Goal: Task Accomplishment & Management: Manage account settings

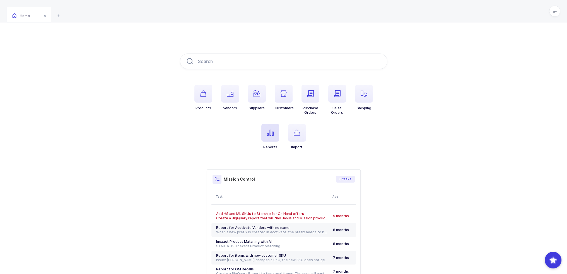
click at [266, 136] on span "button" at bounding box center [270, 133] width 18 height 18
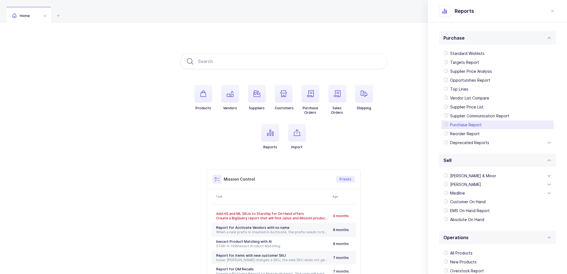
click at [475, 125] on div "Purchase Report" at bounding box center [497, 124] width 112 height 9
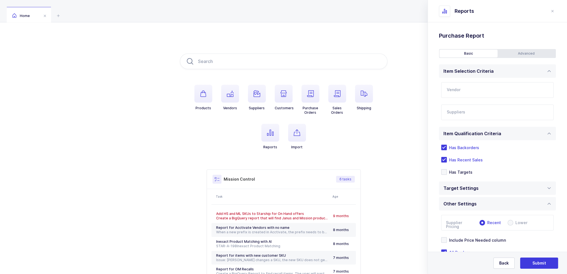
click at [456, 89] on input "text" at bounding box center [497, 90] width 112 height 16
click at [474, 109] on span "Premier Dental Products" at bounding box center [470, 108] width 47 height 5
type input "Premier Dental Products"
click at [469, 115] on input "text" at bounding box center [491, 113] width 90 height 7
type input "lld"
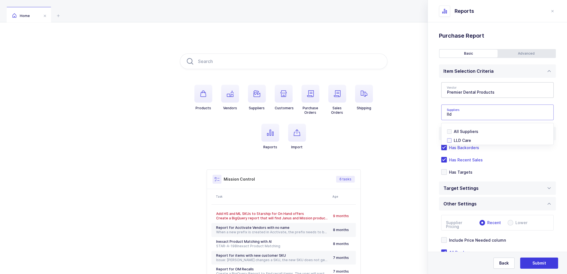
click at [459, 140] on span "LLD Care" at bounding box center [461, 140] width 17 height 5
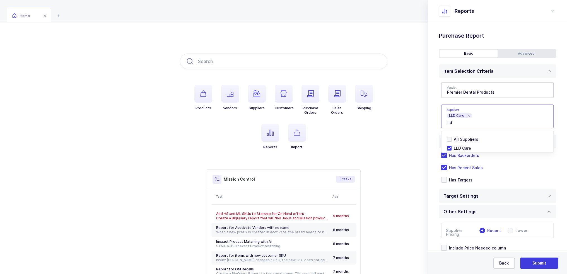
click at [436, 133] on div "Standard Wishlists Targets Report Supplier Price Analysis Opportunities Report …" at bounding box center [497, 166] width 139 height 288
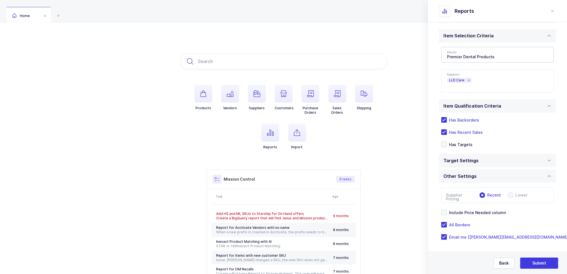
scroll to position [36, 0]
click at [486, 212] on span "Include Price Needed column" at bounding box center [475, 211] width 59 height 5
click at [446, 209] on input "Include Price Needed column" at bounding box center [446, 209] width 0 height 0
click at [486, 164] on div "Target Settings" at bounding box center [497, 159] width 117 height 13
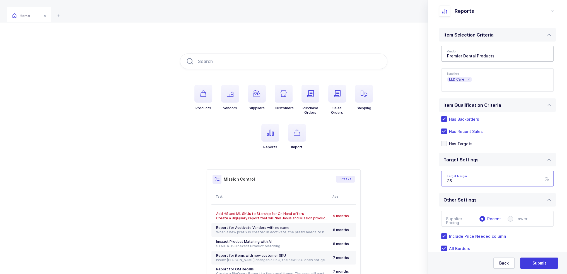
drag, startPoint x: 466, startPoint y: 185, endPoint x: 437, endPoint y: 184, distance: 29.0
click at [437, 184] on div "Standard Wishlists Targets Report Supplier Price Analysis Opportunities Report …" at bounding box center [497, 142] width 139 height 313
type input "30"
click at [437, 184] on div "Standard Wishlists Targets Report Supplier Price Analysis Opportunities Report …" at bounding box center [497, 142] width 139 height 313
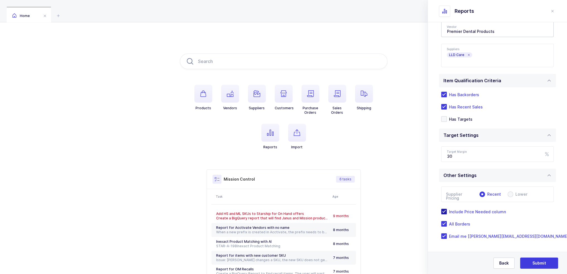
click at [465, 210] on span "Include Price Needed column" at bounding box center [475, 211] width 59 height 5
click at [446, 209] on input "Include Price Needed column" at bounding box center [446, 209] width 0 height 0
click at [499, 165] on div "Targets Type [PERSON_NAME] [PERSON_NAME] Wave [PERSON_NAME] RFP US Schein RFP C…" at bounding box center [497, 154] width 117 height 25
click at [537, 263] on span "Submit" at bounding box center [539, 263] width 14 height 6
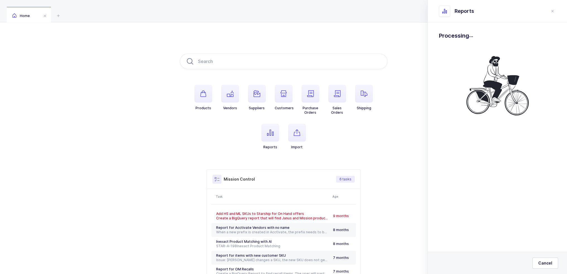
scroll to position [0, 0]
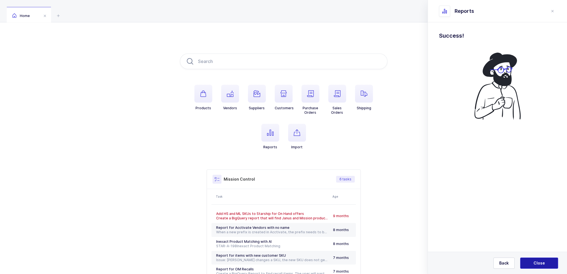
click at [537, 263] on span "Close" at bounding box center [538, 263] width 11 height 6
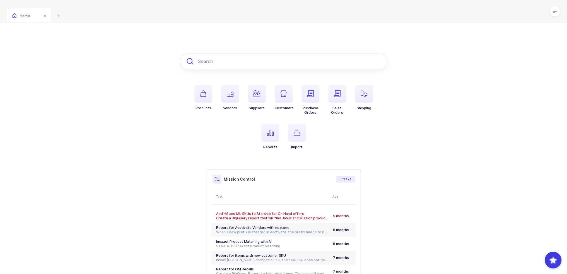
click at [232, 62] on input "text" at bounding box center [283, 62] width 207 height 16
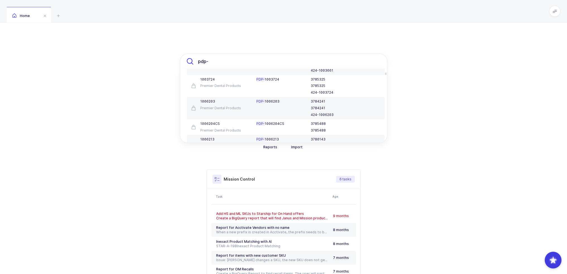
scroll to position [91, 0]
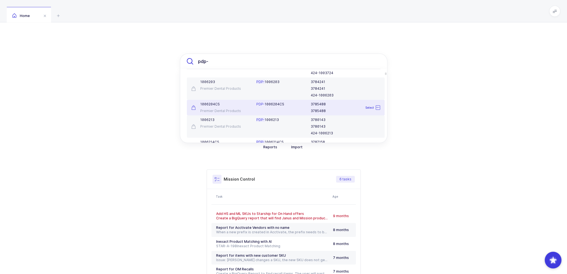
type input "pdp-"
click at [274, 112] on div "PDP- 1006204CS" at bounding box center [280, 107] width 54 height 11
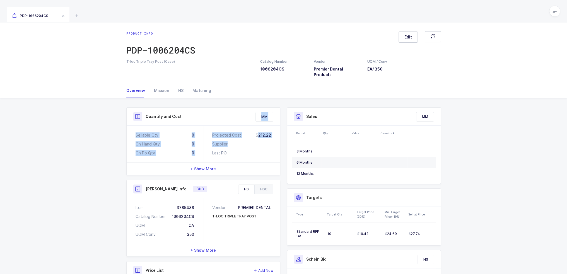
drag, startPoint x: 263, startPoint y: 140, endPoint x: 247, endPoint y: 93, distance: 49.3
click at [247, 98] on div "Quantity and Cost MM Sellable Qty 0 On Hand Qty 0 On Po Qty 0 Projected Cost 21…" at bounding box center [283, 219] width 323 height 243
click at [159, 88] on div "Mission" at bounding box center [161, 90] width 24 height 15
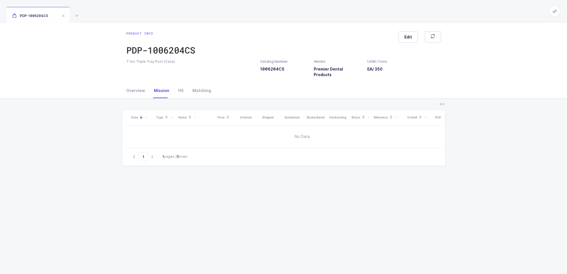
click at [137, 98] on div "Date Type Name Price Ordered Shipped Scheduled Backordered Outstanding Status R…" at bounding box center [283, 216] width 558 height 236
click at [139, 87] on div "Overview" at bounding box center [137, 90] width 23 height 15
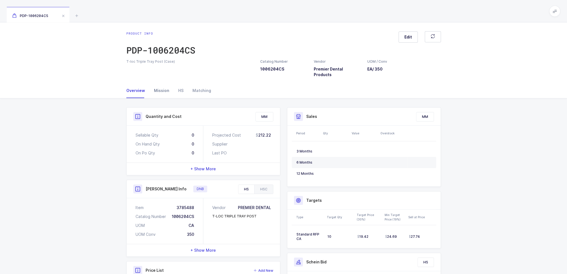
click at [159, 83] on div "Mission" at bounding box center [161, 90] width 24 height 15
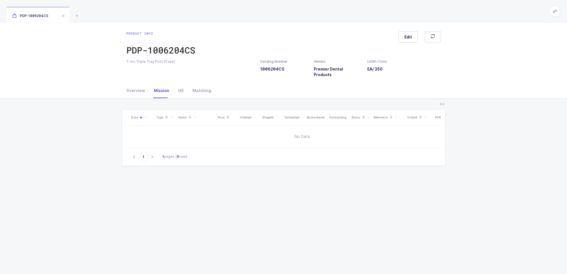
click at [180, 98] on div "Date Type Name Price Ordered Shipped Scheduled Backordered Outstanding Status R…" at bounding box center [283, 216] width 558 height 236
click at [177, 90] on div "HS" at bounding box center [181, 90] width 14 height 15
click at [137, 90] on div "Overview" at bounding box center [137, 90] width 23 height 15
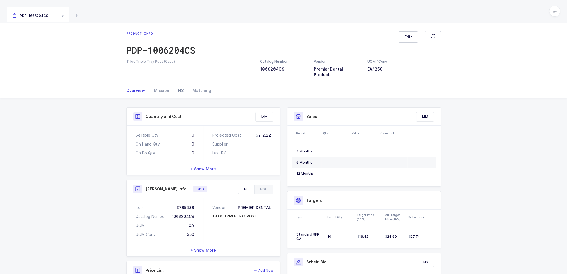
click at [179, 89] on div "HS" at bounding box center [181, 90] width 14 height 15
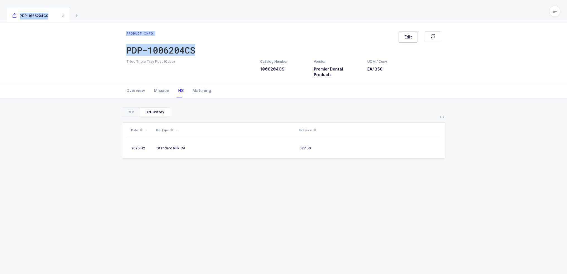
drag, startPoint x: 213, startPoint y: 48, endPoint x: 183, endPoint y: 20, distance: 40.4
click at [183, 20] on div "PDP-1006204CS Product info PDP-1006204CS Edit T-loc Triple Tray Post (Case) Cat…" at bounding box center [283, 167] width 567 height 335
click at [183, 20] on div "PDP-1006204CS" at bounding box center [283, 11] width 567 height 22
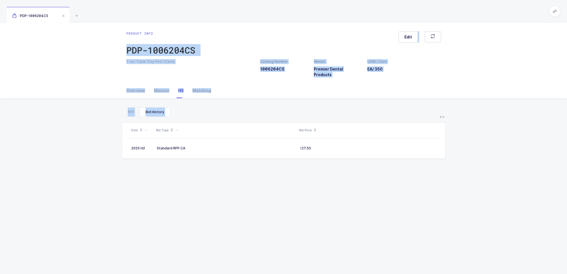
drag, startPoint x: 234, startPoint y: 194, endPoint x: 210, endPoint y: 27, distance: 168.7
click at [210, 27] on div "Product info PDP-1006204CS Edit T-loc Triple Tray Post (Case) Catalog Number 10…" at bounding box center [283, 178] width 567 height 312
click at [210, 27] on div "Product info PDP-1006204CS Edit T-loc Triple Tray Post (Case) Catalog Number 10…" at bounding box center [283, 52] width 567 height 61
drag, startPoint x: 212, startPoint y: 18, endPoint x: 229, endPoint y: 175, distance: 157.9
click at [229, 175] on div "PDP-1006204CS Product info PDP-1006204CS Edit T-loc Triple Tray Post (Case) Cat…" at bounding box center [283, 167] width 567 height 335
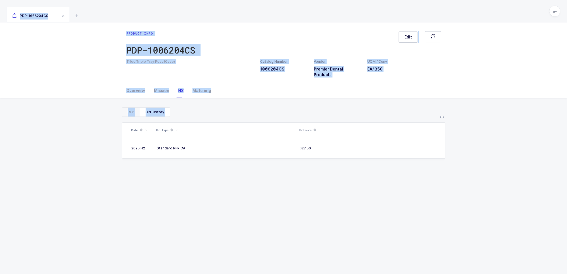
click at [229, 175] on div "Date Bid Type Bid Price 2025 H2 Standard RFP CA 27.50" at bounding box center [283, 219] width 323 height 205
drag, startPoint x: 229, startPoint y: 175, endPoint x: 232, endPoint y: 20, distance: 154.7
click at [232, 20] on div "PDP-1006204CS Product info PDP-1006204CS Edit T-loc Triple Tray Post (Case) Cat…" at bounding box center [283, 167] width 567 height 335
click at [232, 20] on div "PDP-1006204CS" at bounding box center [283, 11] width 567 height 22
drag, startPoint x: 232, startPoint y: 20, endPoint x: 333, endPoint y: 202, distance: 208.4
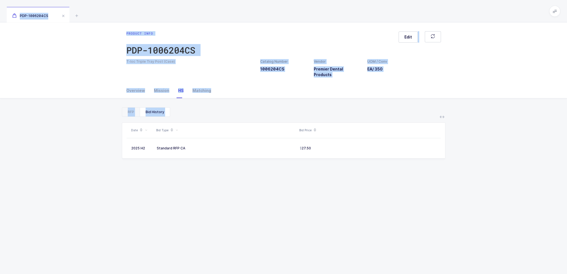
click at [333, 202] on div "PDP-1006204CS Product info PDP-1006204CS Edit T-loc Triple Tray Post (Case) Cat…" at bounding box center [283, 167] width 567 height 335
click at [333, 202] on div "Date Bid Type Bid Price 2025 H2 Standard RFP CA 27.50" at bounding box center [283, 219] width 323 height 205
drag, startPoint x: 333, startPoint y: 202, endPoint x: 328, endPoint y: 17, distance: 184.9
click at [328, 17] on div "PDP-1006204CS Product info PDP-1006204CS Edit T-loc Triple Tray Post (Case) Cat…" at bounding box center [283, 167] width 567 height 335
click at [328, 17] on div "PDP-1006204CS" at bounding box center [283, 11] width 567 height 22
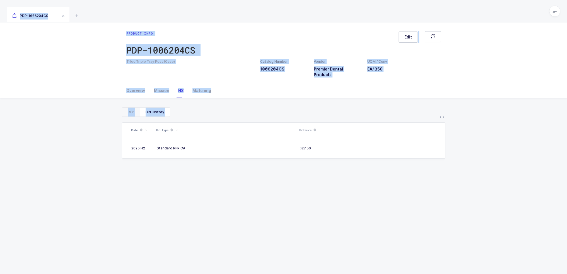
drag, startPoint x: 328, startPoint y: 17, endPoint x: 328, endPoint y: 186, distance: 169.2
click at [328, 186] on div "PDP-1006204CS Product info PDP-1006204CS Edit T-loc Triple Tray Post (Case) Cat…" at bounding box center [283, 167] width 567 height 335
click at [328, 186] on div "Date Bid Type Bid Price 2025 H2 Standard RFP CA 27.50" at bounding box center [283, 219] width 323 height 205
drag, startPoint x: 328, startPoint y: 186, endPoint x: 339, endPoint y: 23, distance: 163.6
click at [339, 23] on div "Product info PDP-1006204CS Edit T-loc Triple Tray Post (Case) Catalog Number 10…" at bounding box center [283, 178] width 567 height 312
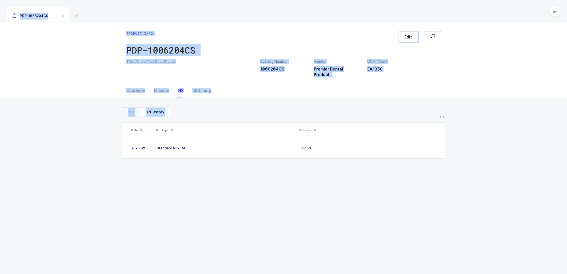
drag, startPoint x: 342, startPoint y: 8, endPoint x: 330, endPoint y: 195, distance: 187.4
click at [330, 195] on div "PDP-1006204CS Product info PDP-1006204CS Edit T-loc Triple Tray Post (Case) Cat…" at bounding box center [283, 167] width 567 height 335
click at [345, 26] on div "Product info PDP-1006204CS Edit T-loc Triple Tray Post (Case) Catalog Number 10…" at bounding box center [283, 52] width 567 height 61
drag, startPoint x: 348, startPoint y: 9, endPoint x: 345, endPoint y: 212, distance: 202.1
click at [345, 212] on div "PDP-1006204CS Product info PDP-1006204CS Edit T-loc Triple Tray Post (Case) Cat…" at bounding box center [283, 167] width 567 height 335
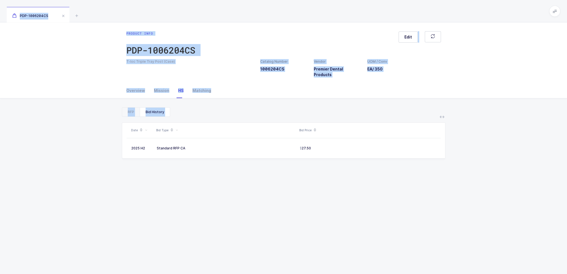
click at [345, 212] on div "Date Bid Type Bid Price 2025 H2 Standard RFP CA 27.50" at bounding box center [283, 219] width 323 height 205
drag, startPoint x: 345, startPoint y: 212, endPoint x: 357, endPoint y: 16, distance: 195.5
click at [357, 16] on div "PDP-1006204CS Product info PDP-1006204CS Edit T-loc Triple Tray Post (Case) Cat…" at bounding box center [283, 167] width 567 height 335
click at [357, 16] on div "PDP-1006204CS" at bounding box center [283, 11] width 567 height 22
drag, startPoint x: 357, startPoint y: 16, endPoint x: 356, endPoint y: 191, distance: 174.5
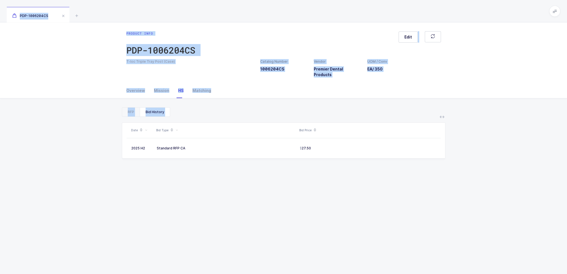
click at [356, 191] on div "PDP-1006204CS Product info PDP-1006204CS Edit T-loc Triple Tray Post (Case) Cat…" at bounding box center [283, 167] width 567 height 335
click at [356, 191] on div "Date Bid Type Bid Price 2025 H2 Standard RFP CA 27.50" at bounding box center [283, 219] width 323 height 205
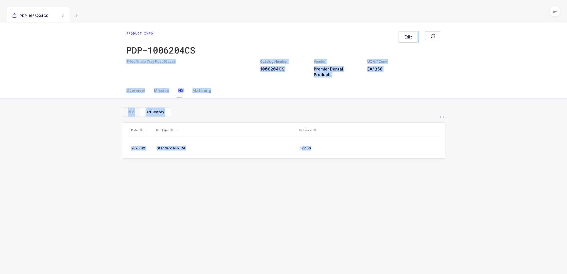
drag, startPoint x: 356, startPoint y: 191, endPoint x: 365, endPoint y: 23, distance: 168.3
click at [365, 23] on div "Product info PDP-1006204CS Edit T-loc Triple Tray Post (Case) Catalog Number 10…" at bounding box center [283, 178] width 567 height 312
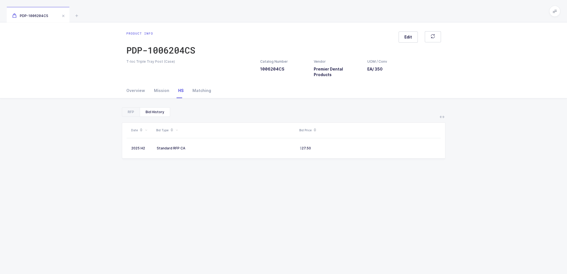
click at [365, 23] on div "Product info PDP-1006204CS Edit T-loc Triple Tray Post (Case) Catalog Number 10…" at bounding box center [283, 52] width 567 height 61
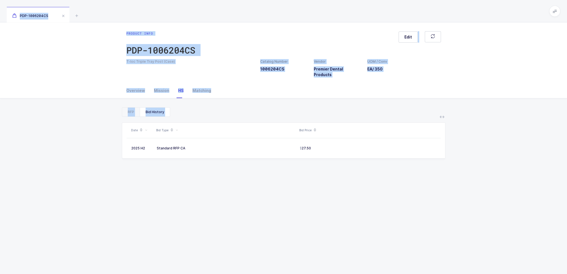
drag, startPoint x: 363, startPoint y: 12, endPoint x: 349, endPoint y: 198, distance: 186.4
click at [349, 198] on div "PDP-1006204CS Product info PDP-1006204CS Edit T-loc Triple Tray Post (Case) Cat…" at bounding box center [283, 167] width 567 height 335
click at [349, 198] on div "Date Bid Type Bid Price 2025 H2 Standard RFP CA 27.50" at bounding box center [283, 219] width 323 height 205
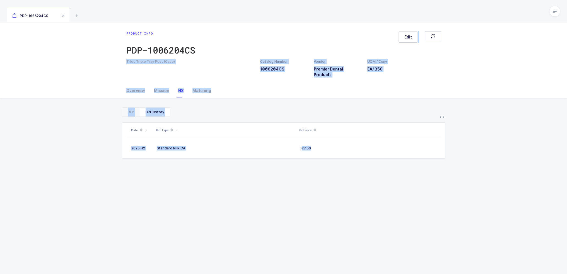
drag, startPoint x: 349, startPoint y: 198, endPoint x: 354, endPoint y: 25, distance: 173.7
click at [354, 25] on div "Product info PDP-1006204CS Edit T-loc Triple Tray Post (Case) Catalog Number 10…" at bounding box center [283, 178] width 567 height 312
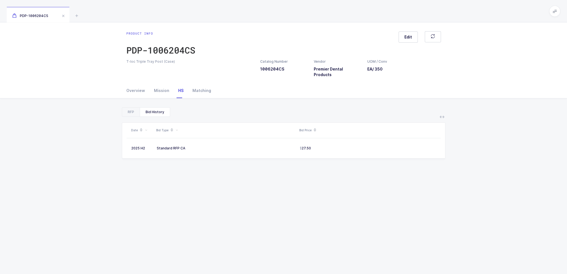
click at [359, 10] on div "PDP-1006204CS" at bounding box center [283, 11] width 567 height 22
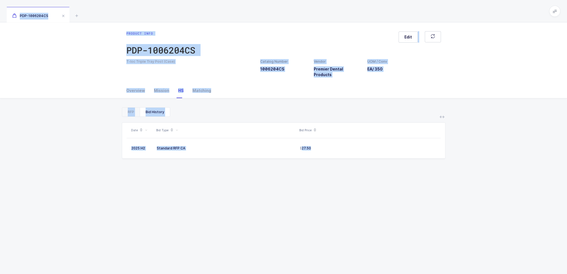
drag, startPoint x: 366, startPoint y: 152, endPoint x: 366, endPoint y: 16, distance: 136.0
click at [366, 16] on div "PDP-1006204CS Product info PDP-1006204CS Edit T-loc Triple Tray Post (Case) Cat…" at bounding box center [283, 167] width 567 height 335
click at [366, 16] on div "PDP-1006204CS" at bounding box center [283, 11] width 567 height 22
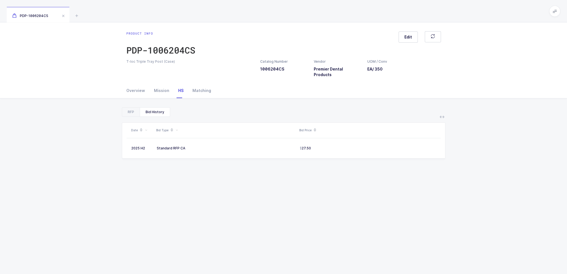
click at [366, 16] on div "PDP-1006204CS" at bounding box center [283, 11] width 567 height 22
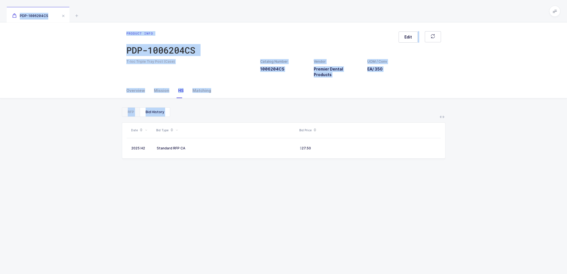
drag, startPoint x: 345, startPoint y: 204, endPoint x: 339, endPoint y: 8, distance: 195.5
click at [339, 8] on div "PDP-1006204CS Product info PDP-1006204CS Edit T-loc Triple Tray Post (Case) Cat…" at bounding box center [283, 167] width 567 height 335
click at [339, 8] on div "PDP-1006204CS" at bounding box center [283, 11] width 567 height 22
drag, startPoint x: 339, startPoint y: 8, endPoint x: 305, endPoint y: 209, distance: 203.8
click at [305, 209] on div "PDP-1006204CS Product info PDP-1006204CS Edit T-loc Triple Tray Post (Case) Cat…" at bounding box center [283, 167] width 567 height 335
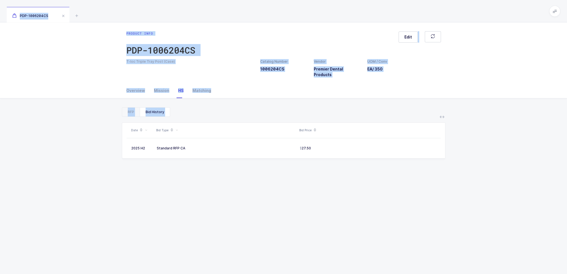
click at [305, 209] on div "Date Bid Type Bid Price 2025 H2 Standard RFP CA 27.50" at bounding box center [283, 219] width 323 height 205
drag, startPoint x: 305, startPoint y: 209, endPoint x: 324, endPoint y: 13, distance: 197.5
click at [324, 13] on div "PDP-1006204CS Product info PDP-1006204CS Edit T-loc Triple Tray Post (Case) Cat…" at bounding box center [283, 167] width 567 height 335
click at [324, 13] on div "PDP-1006204CS" at bounding box center [283, 11] width 567 height 22
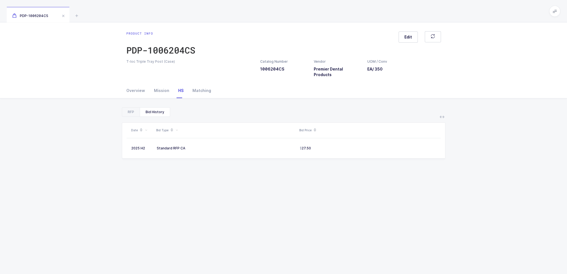
click at [324, 13] on div "PDP-1006204CS" at bounding box center [283, 11] width 567 height 22
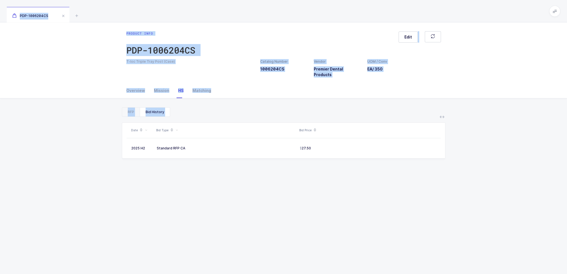
drag, startPoint x: 308, startPoint y: 160, endPoint x: 310, endPoint y: 9, distance: 151.3
click at [310, 9] on div "PDP-1006204CS Product info PDP-1006204CS Edit T-loc Triple Tray Post (Case) Cat…" at bounding box center [283, 167] width 567 height 335
click at [310, 9] on div "PDP-1006204CS" at bounding box center [283, 11] width 567 height 22
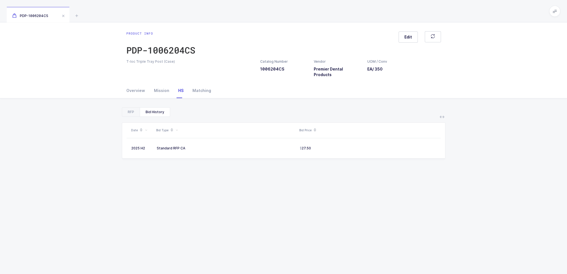
click at [310, 9] on div "PDP-1006204CS" at bounding box center [283, 11] width 567 height 22
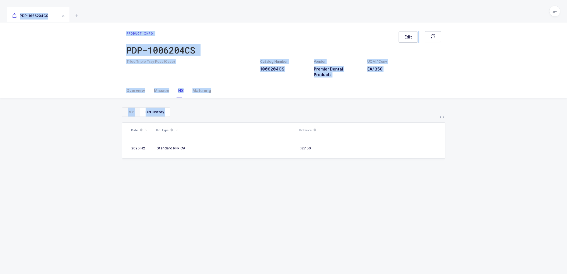
drag, startPoint x: 301, startPoint y: 167, endPoint x: 323, endPoint y: 18, distance: 150.2
click at [323, 18] on div "PDP-1006204CS Product info PDP-1006204CS Edit T-loc Triple Tray Post (Case) Cat…" at bounding box center [283, 167] width 567 height 335
click at [323, 18] on div "PDP-1006204CS" at bounding box center [283, 11] width 567 height 22
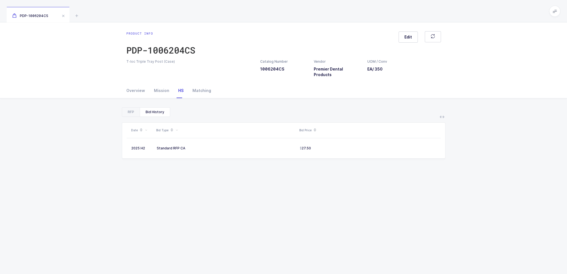
click at [323, 18] on div "PDP-1006204CS" at bounding box center [283, 11] width 567 height 22
click at [324, 149] on table "2025 H2 Standard RFP CA 27.50" at bounding box center [284, 148] width 314 height 20
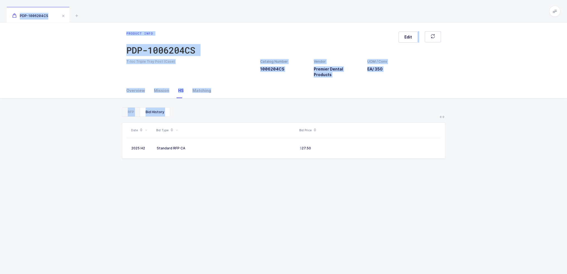
drag, startPoint x: 323, startPoint y: 197, endPoint x: 341, endPoint y: 8, distance: 190.1
click at [341, 8] on div "PDP-1006204CS Product info PDP-1006204CS Edit T-loc Triple Tray Post (Case) Cat…" at bounding box center [283, 167] width 567 height 335
click at [341, 8] on div "PDP-1006204CS" at bounding box center [283, 11] width 567 height 22
drag, startPoint x: 341, startPoint y: 8, endPoint x: 323, endPoint y: 184, distance: 176.8
click at [323, 184] on div "PDP-1006204CS Product info PDP-1006204CS Edit T-loc Triple Tray Post (Case) Cat…" at bounding box center [283, 167] width 567 height 335
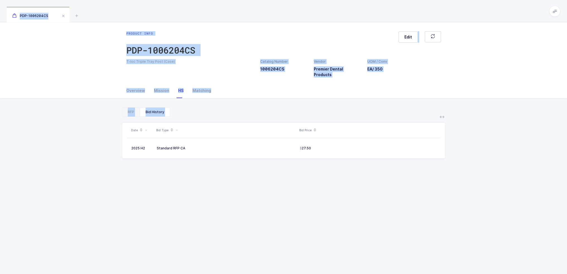
click at [323, 184] on div "Date Bid Type Bid Price 2025 H2 Standard RFP CA 27.50" at bounding box center [283, 219] width 323 height 205
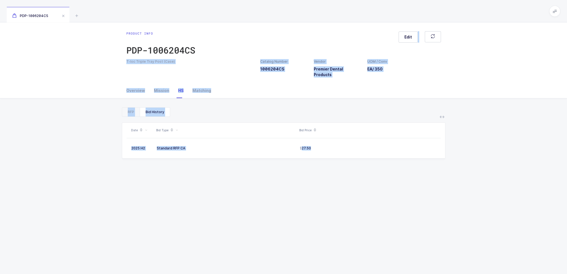
drag, startPoint x: 323, startPoint y: 184, endPoint x: 352, endPoint y: 34, distance: 152.3
click at [352, 34] on div "Product info PDP-1006204CS Edit T-loc Triple Tray Post (Case) Catalog Number 10…" at bounding box center [283, 178] width 567 height 312
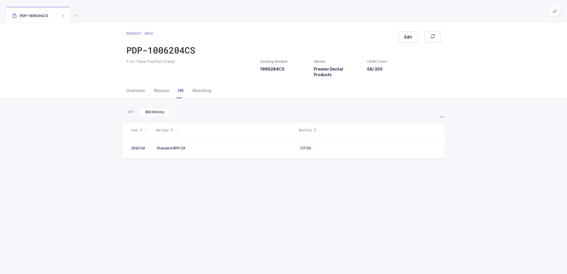
click at [352, 34] on div "Product info PDP-1006204CS Edit" at bounding box center [283, 45] width 314 height 28
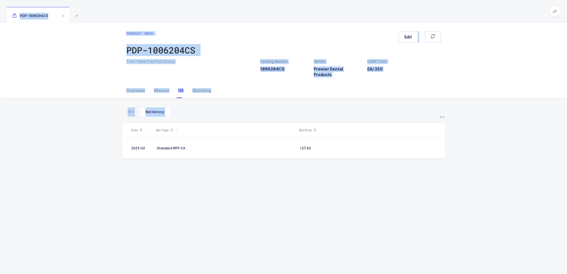
drag, startPoint x: 345, startPoint y: 12, endPoint x: 320, endPoint y: 227, distance: 215.8
click at [320, 227] on div "PDP-1006204CS Product info PDP-1006204CS Edit T-loc Triple Tray Post (Case) Cat…" at bounding box center [283, 167] width 567 height 335
click at [320, 227] on div "Date Bid Type Bid Price 2025 H2 Standard RFP CA 27.50" at bounding box center [283, 219] width 323 height 205
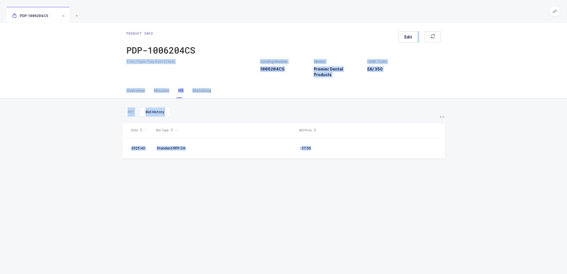
drag, startPoint x: 320, startPoint y: 227, endPoint x: 350, endPoint y: 43, distance: 186.2
click at [350, 43] on div "Product info PDP-1006204CS Edit T-loc Triple Tray Post (Case) Catalog Number 10…" at bounding box center [283, 178] width 567 height 312
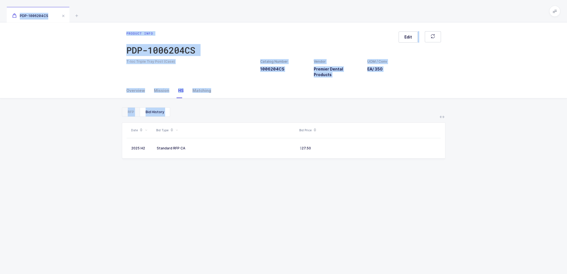
drag, startPoint x: 359, startPoint y: 3, endPoint x: 358, endPoint y: 189, distance: 185.9
click at [358, 189] on div "PDP-1006204CS Product info PDP-1006204CS Edit T-loc Triple Tray Post (Case) Cat…" at bounding box center [283, 167] width 567 height 335
click at [358, 189] on div "Date Bid Type Bid Price 2025 H2 Standard RFP CA 27.50" at bounding box center [283, 219] width 323 height 205
drag, startPoint x: 358, startPoint y: 189, endPoint x: 375, endPoint y: 18, distance: 171.7
click at [375, 18] on div "PDP-1006204CS Product info PDP-1006204CS Edit T-loc Triple Tray Post (Case) Cat…" at bounding box center [283, 167] width 567 height 335
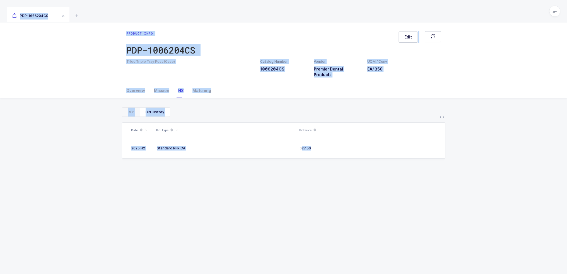
click at [375, 18] on div "PDP-1006204CS" at bounding box center [283, 11] width 567 height 22
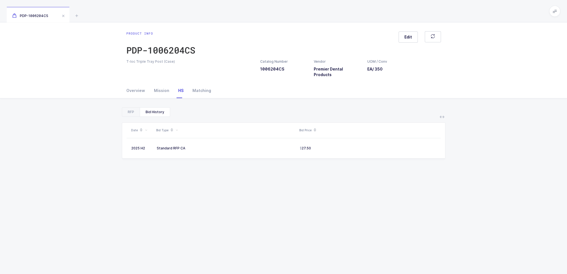
click at [375, 18] on div "PDP-1006204CS" at bounding box center [283, 11] width 567 height 22
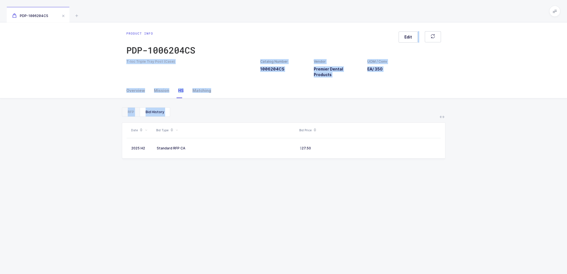
drag, startPoint x: 361, startPoint y: 182, endPoint x: 361, endPoint y: 31, distance: 151.1
click at [361, 31] on div "Product info PDP-1006204CS Edit T-loc Triple Tray Post (Case) Catalog Number 10…" at bounding box center [283, 178] width 567 height 312
drag, startPoint x: 364, startPoint y: 7, endPoint x: 359, endPoint y: 191, distance: 184.9
click at [359, 191] on div "PDP-1006204CS Product info PDP-1006204CS Edit T-loc Triple Tray Post (Case) Cat…" at bounding box center [283, 167] width 567 height 335
click at [359, 191] on div "Date Bid Type Bid Price 2025 H2 Standard RFP CA 27.50" at bounding box center [283, 219] width 323 height 205
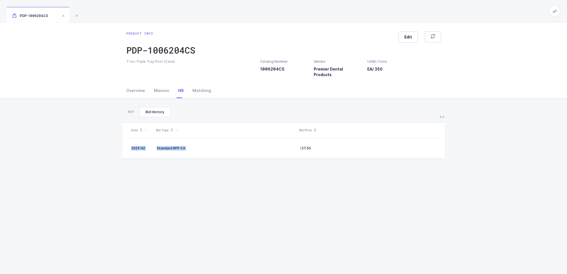
click at [359, 191] on div "Date Bid Type Bid Price 2025 H2 Standard RFP CA 27.50" at bounding box center [283, 219] width 323 height 205
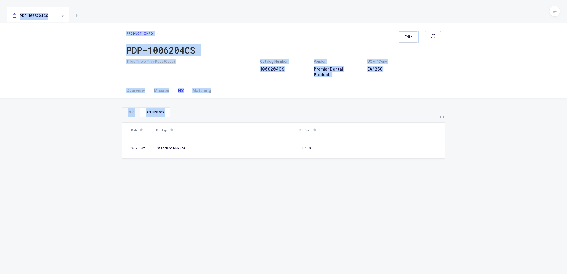
drag, startPoint x: 384, startPoint y: 19, endPoint x: 336, endPoint y: 204, distance: 191.7
click at [336, 204] on div "PDP-1006204CS Product info PDP-1006204CS Edit T-loc Triple Tray Post (Case) Cat…" at bounding box center [283, 167] width 567 height 335
click at [336, 204] on div "Date Bid Type Bid Price 2025 H2 Standard RFP CA 27.50" at bounding box center [283, 219] width 323 height 205
drag, startPoint x: 336, startPoint y: 204, endPoint x: 354, endPoint y: 11, distance: 194.0
click at [354, 11] on div "PDP-1006204CS Product info PDP-1006204CS Edit T-loc Triple Tray Post (Case) Cat…" at bounding box center [283, 167] width 567 height 335
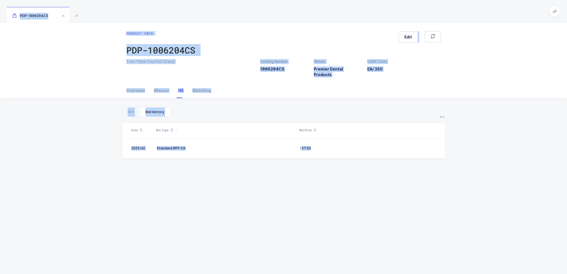
click at [355, 107] on div "RFP Bid History" at bounding box center [283, 111] width 323 height 9
drag, startPoint x: 365, startPoint y: 9, endPoint x: 369, endPoint y: 188, distance: 178.4
click at [369, 188] on div "PDP-1006204CS Product info PDP-1006204CS Edit T-loc Triple Tray Post (Case) Cat…" at bounding box center [283, 167] width 567 height 335
click at [369, 188] on div "Date Bid Type Bid Price 2025 H2 Standard RFP CA 27.50" at bounding box center [283, 219] width 323 height 205
drag, startPoint x: 369, startPoint y: 188, endPoint x: 375, endPoint y: 11, distance: 177.3
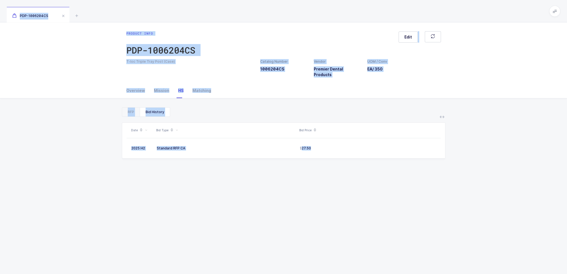
click at [375, 11] on div "PDP-1006204CS Product info PDP-1006204CS Edit T-loc Triple Tray Post (Case) Cat…" at bounding box center [283, 167] width 567 height 335
click at [375, 11] on div "PDP-1006204CS" at bounding box center [283, 11] width 567 height 22
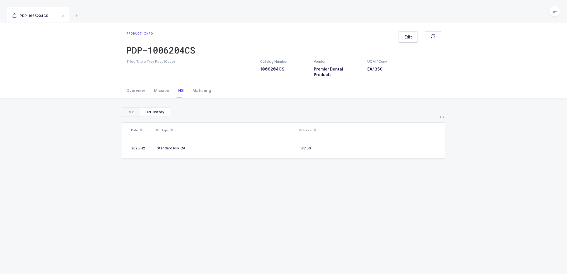
click at [375, 11] on div "PDP-1006204CS" at bounding box center [283, 11] width 567 height 22
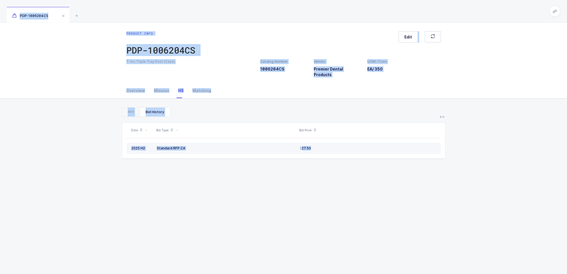
drag, startPoint x: 375, startPoint y: 11, endPoint x: 367, endPoint y: 148, distance: 137.3
click at [367, 148] on div "PDP-1006204CS Product info PDP-1006204CS Edit T-loc Triple Tray Post (Case) Cat…" at bounding box center [283, 167] width 567 height 335
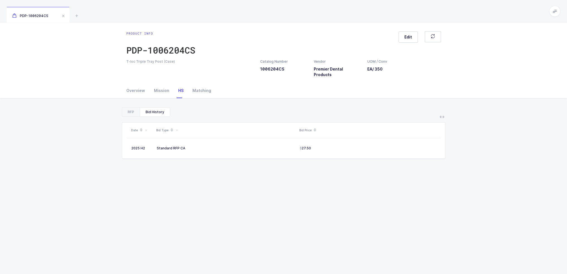
click at [361, 196] on div "Date Bid Type Bid Price 2025 H2 Standard RFP CA 27.50" at bounding box center [283, 219] width 323 height 205
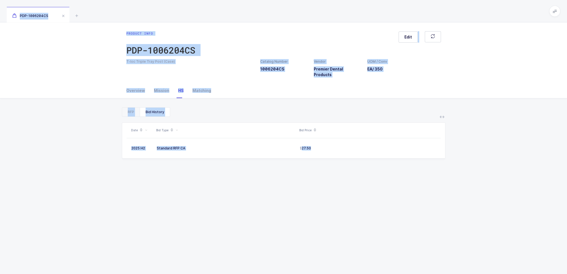
drag, startPoint x: 361, startPoint y: 196, endPoint x: 363, endPoint y: 13, distance: 183.1
click at [363, 13] on div "PDP-1006204CS Product info PDP-1006204CS Edit T-loc Triple Tray Post (Case) Cat…" at bounding box center [283, 167] width 567 height 335
click at [363, 13] on div "PDP-1006204CS" at bounding box center [283, 11] width 567 height 22
drag, startPoint x: 363, startPoint y: 13, endPoint x: 383, endPoint y: 153, distance: 141.8
click at [383, 153] on div "PDP-1006204CS Product info PDP-1006204CS Edit T-loc Triple Tray Post (Case) Cat…" at bounding box center [283, 167] width 567 height 335
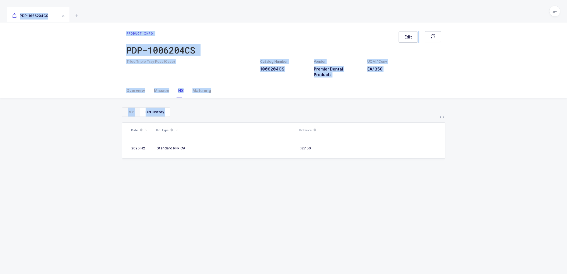
click at [383, 153] on div "Date Bid Type Bid Price 2025 H2 Standard RFP CA 27.50" at bounding box center [283, 219] width 323 height 205
drag
click at [372, 12] on div "PDP-1006204CS Product info PDP-1006204CS Edit T-loc Triple Tray Post (Case) Cat…" at bounding box center [283, 167] width 567 height 335
click at [372, 12] on div "PDP-1006204CS" at bounding box center [283, 11] width 567 height 22
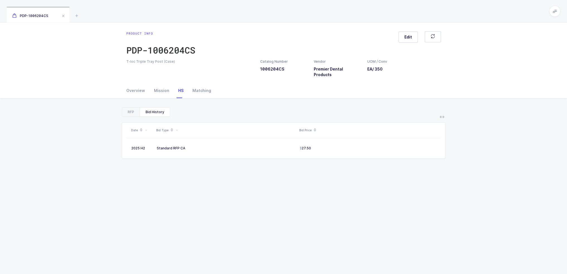
click at [372, 12] on div "PDP-1006204CS" at bounding box center [283, 11] width 567 height 22
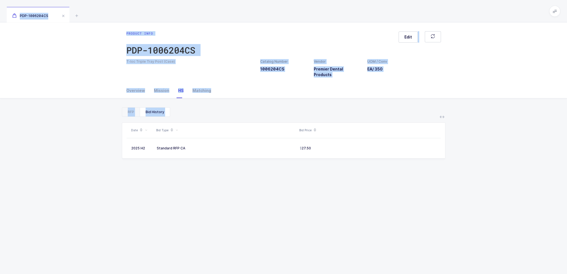
click at [366, 10] on div "PDP-1006204CS Product info PDP-1006204CS Edit T-loc Triple Tray Post (Case) Cat…" at bounding box center [283, 167] width 567 height 335
click at [366, 10] on div "PDP-1006204CS" at bounding box center [283, 11] width 567 height 22
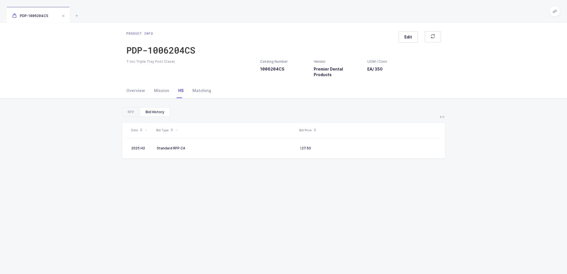
click at [366, 10] on div "PDP-1006204CS" at bounding box center [283, 11] width 567 height 22
click at [358, 258] on div "Date Bid Type Bid Price 2025 H2 Standard RFP CA 27.50" at bounding box center [283, 219] width 323 height 205
click at [374, 56] on div "Product info PDP-1006204CS Edit T-loc Triple Tray Post (Case) Catalog Number 10…" at bounding box center [283, 178] width 567 height 312
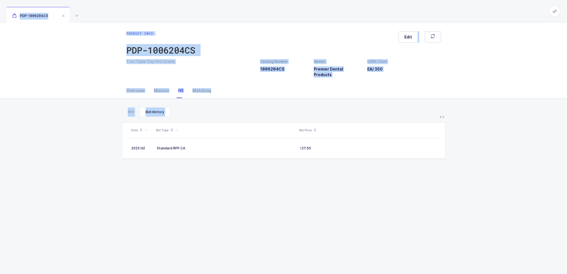
click at [368, 198] on div "PDP-1006204CS Product info PDP-1006204CS Edit T-loc Triple Tray Post (Case) Cat…" at bounding box center [283, 167] width 567 height 335
click at [368, 198] on div "Date Bid Type Bid Price 2025 H2 Standard RFP CA 27.50" at bounding box center [283, 219] width 323 height 205
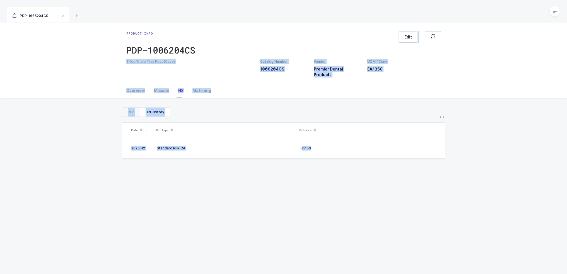
click at [383, 29] on div "Product info PDP-1006204CS Edit T-loc Triple Tray Post (Case) Catalog Number 10…" at bounding box center [283, 178] width 567 height 312
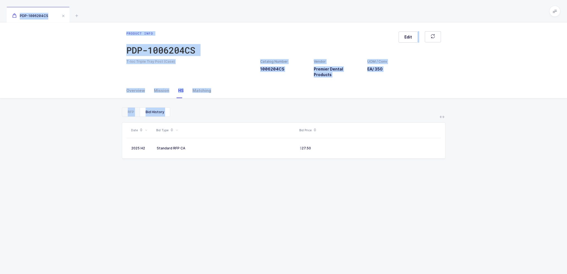
click at [380, 153] on div "PDP-1006204CS Product info PDP-1006204CS Edit T-loc Triple Tray Post (Case) Cat…" at bounding box center [283, 167] width 567 height 335
click at [380, 153] on div "Date Bid Type Bid Price 2025 H2 Standard RFP CA 27.50" at bounding box center [283, 219] width 323 height 205
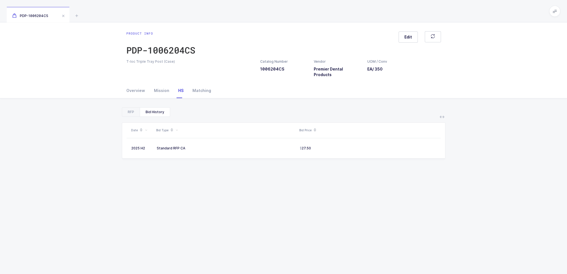
click at [380, 153] on div "Date Bid Type Bid Price 2025 H2 Standard RFP CA 27.50" at bounding box center [283, 219] width 323 height 205
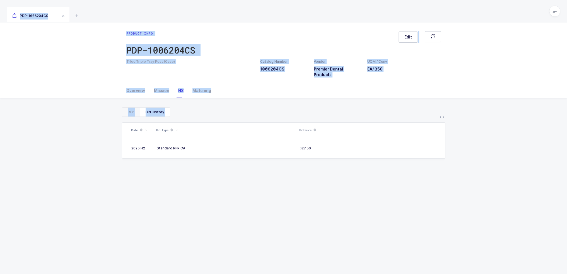
drag, startPoint x: 344, startPoint y: 13, endPoint x: 342, endPoint y: 237, distance: 223.5
click at [342, 237] on div "PDP-1006204CS Product info PDP-1006204CS Edit T-loc Triple Tray Post (Case) Cat…" at bounding box center [283, 167] width 567 height 335
click at [342, 237] on div "Date Bid Type Bid Price 2025 H2 Standard RFP CA 27.50" at bounding box center [283, 219] width 323 height 205
drag, startPoint x: 342, startPoint y: 237, endPoint x: 284, endPoint y: 20, distance: 224.6
click at [284, 20] on div "PDP-1006204CS Product info PDP-1006204CS Edit T-loc Triple Tray Post (Case) Cat…" at bounding box center [283, 167] width 567 height 335
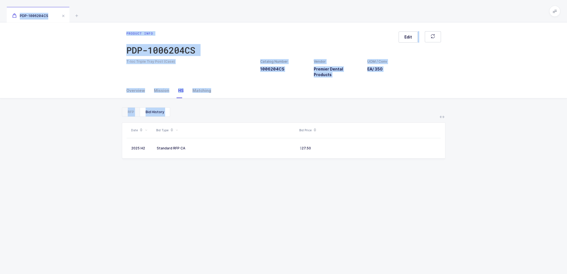
click at [284, 20] on div "PDP-1006204CS" at bounding box center [283, 11] width 567 height 22
drag, startPoint x: 284, startPoint y: 20, endPoint x: 303, endPoint y: 176, distance: 158.0
click at [303, 176] on div "PDP-1006204CS Product info PDP-1006204CS Edit T-loc Triple Tray Post (Case) Cat…" at bounding box center [283, 167] width 567 height 335
click at [303, 176] on div "Date Bid Type Bid Price 2025 H2 Standard RFP CA 27.50" at bounding box center [283, 219] width 323 height 205
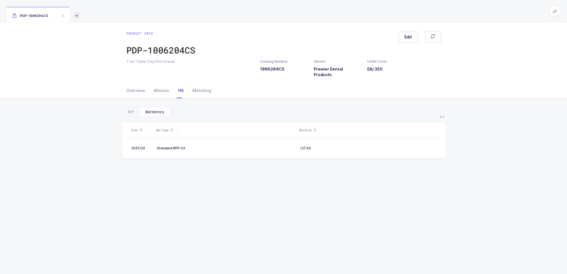
click at [76, 15] on icon at bounding box center [76, 15] width 7 height 7
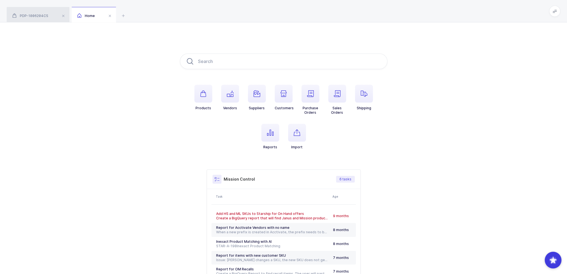
click at [38, 13] on div "PDP-1006204CS" at bounding box center [38, 15] width 63 height 16
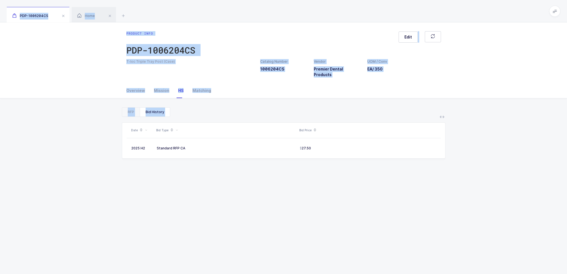
drag, startPoint x: 208, startPoint y: 14, endPoint x: 274, endPoint y: 207, distance: 203.5
click at [274, 207] on div "PDP-1006204CS Home Product info PDP-1006204CS Edit T-loc Triple Tray Post (Case…" at bounding box center [283, 167] width 567 height 335
click at [274, 207] on div "Date Bid Type Bid Price 2025 H2 Standard RFP CA 27.50" at bounding box center [283, 219] width 323 height 205
drag, startPoint x: 218, startPoint y: 18, endPoint x: 287, endPoint y: 183, distance: 178.2
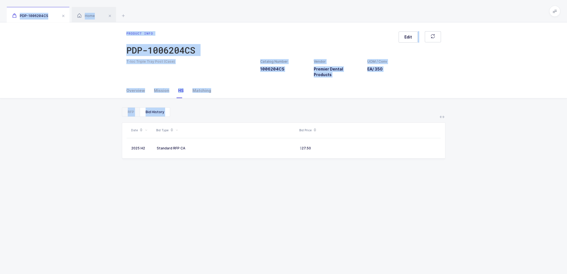
click at [287, 183] on div "PDP-1006204CS Home Product info PDP-1006204CS Edit T-loc Triple Tray Post (Case…" at bounding box center [283, 167] width 567 height 335
click at [287, 183] on div "Date Bid Type Bid Price 2025 H2 Standard RFP CA 27.50" at bounding box center [283, 219] width 323 height 205
drag, startPoint x: 287, startPoint y: 183, endPoint x: 259, endPoint y: 21, distance: 163.9
click at [259, 21] on div "PDP-1006204CS Home Product info PDP-1006204CS Edit T-loc Triple Tray Post (Case…" at bounding box center [283, 167] width 567 height 335
click at [259, 21] on div "PDP-1006204CS Home" at bounding box center [283, 11] width 567 height 22
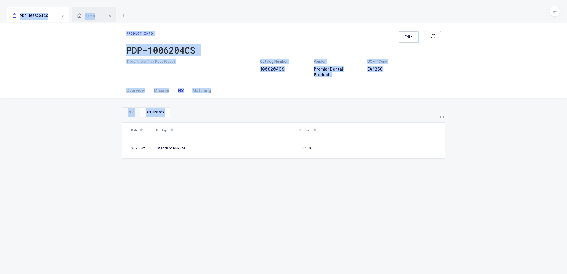
drag, startPoint x: 259, startPoint y: 21, endPoint x: 297, endPoint y: 162, distance: 146.0
click at [297, 162] on div "PDP-1006204CS Home Product info PDP-1006204CS Edit T-loc Triple Tray Post (Case…" at bounding box center [283, 167] width 567 height 335
click at [297, 162] on div "Date Bid Type Bid Price 2025 H2 Standard RFP CA 27.50" at bounding box center [283, 219] width 323 height 205
drag, startPoint x: 297, startPoint y: 162, endPoint x: 254, endPoint y: 11, distance: 156.9
click at [254, 11] on div "PDP-1006204CS Home Product info PDP-1006204CS Edit T-loc Triple Tray Post (Case…" at bounding box center [283, 167] width 567 height 335
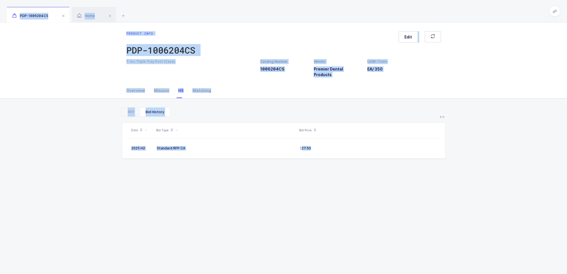
click at [254, 11] on div "PDP-1006204CS Home" at bounding box center [283, 11] width 567 height 22
drag, startPoint x: 254, startPoint y: 11, endPoint x: 308, endPoint y: 176, distance: 173.2
click at [308, 176] on div "PDP-1006204CS Home Product info PDP-1006204CS Edit T-loc Triple Tray Post (Case…" at bounding box center [283, 167] width 567 height 335
click at [308, 176] on div "Date Bid Type Bid Price 2025 H2 Standard RFP CA 27.50" at bounding box center [283, 219] width 323 height 205
drag, startPoint x: 308, startPoint y: 176, endPoint x: 266, endPoint y: 18, distance: 163.0
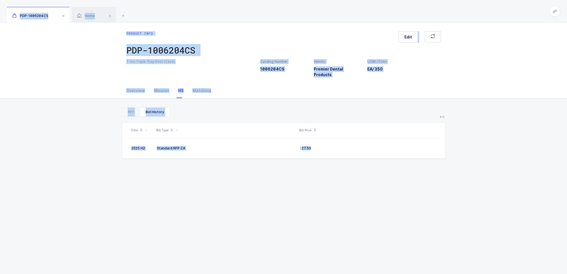
click at [266, 18] on div "PDP-1006204CS Home Product info PDP-1006204CS Edit T-loc Triple Tray Post (Case…" at bounding box center [283, 167] width 567 height 335
click at [266, 18] on div "PDP-1006204CS Home" at bounding box center [283, 11] width 567 height 22
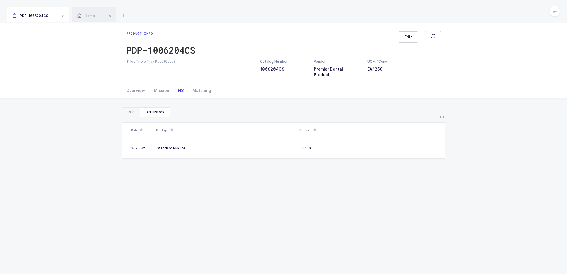
click at [266, 18] on div "PDP-1006204CS Home" at bounding box center [283, 11] width 567 height 22
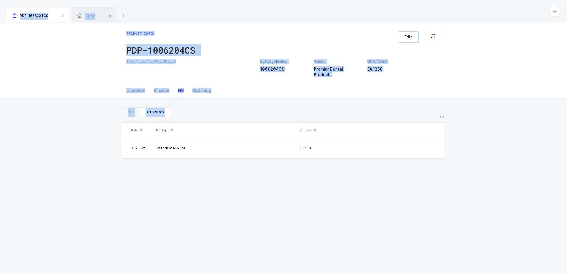
drag, startPoint x: 324, startPoint y: 166, endPoint x: 305, endPoint y: 15, distance: 151.5
click at [305, 15] on div "PDP-1006204CS Home Product info PDP-1006204CS Edit T-loc Triple Tray Post (Case…" at bounding box center [283, 167] width 567 height 335
click at [305, 15] on div "PDP-1006204CS Home" at bounding box center [283, 11] width 567 height 22
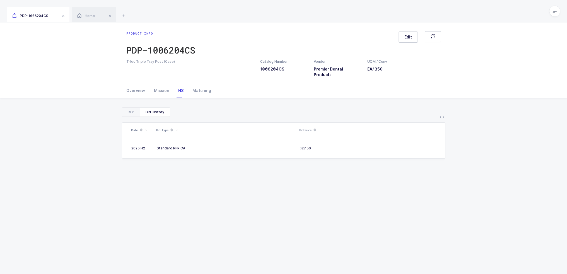
click at [305, 15] on div "PDP-1006204CS Home" at bounding box center [283, 11] width 567 height 22
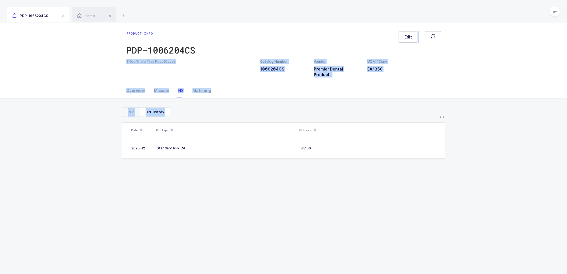
drag, startPoint x: 338, startPoint y: 183, endPoint x: 322, endPoint y: 28, distance: 155.5
click at [322, 28] on div "Product info PDP-1006204CS Edit T-loc Triple Tray Post (Case) Catalog Number 10…" at bounding box center [283, 178] width 567 height 312
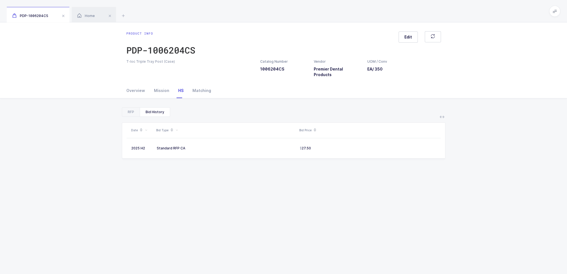
click at [322, 28] on div "Product info PDP-1006204CS Edit T-loc Triple Tray Post (Case) Catalog Number 10…" at bounding box center [283, 52] width 567 height 61
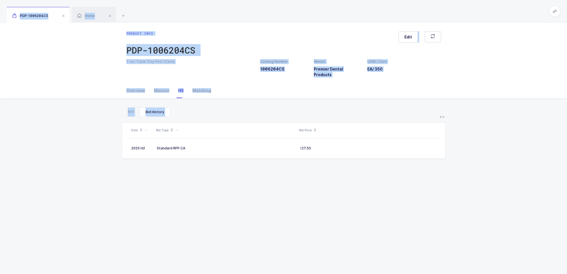
drag, startPoint x: 349, startPoint y: 160, endPoint x: 339, endPoint y: 14, distance: 146.1
click at [339, 14] on div "PDP-1006204CS Home Product info PDP-1006204CS Edit T-loc Triple Tray Post (Case…" at bounding box center [283, 167] width 567 height 335
click at [339, 14] on div "PDP-1006204CS Home" at bounding box center [283, 11] width 567 height 22
drag, startPoint x: 339, startPoint y: 14, endPoint x: 344, endPoint y: 179, distance: 165.1
click at [344, 179] on div "PDP-1006204CS Home Product info PDP-1006204CS Edit T-loc Triple Tray Post (Case…" at bounding box center [283, 167] width 567 height 335
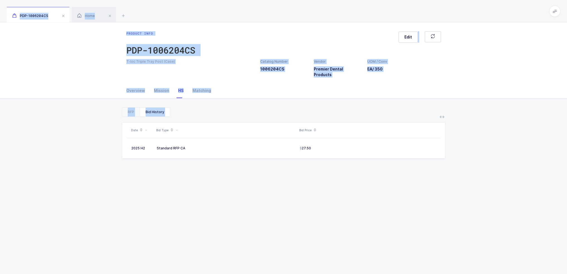
click at [344, 179] on div "Date Bid Type Bid Price 2025 H2 Standard RFP CA 27.50" at bounding box center [283, 219] width 323 height 205
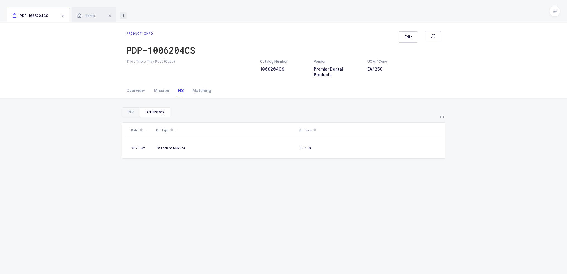
click at [121, 15] on icon at bounding box center [123, 15] width 7 height 7
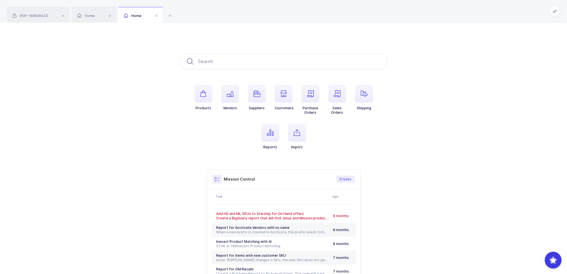
drag, startPoint x: 180, startPoint y: 103, endPoint x: 312, endPoint y: 149, distance: 139.1
click at [312, 149] on ul "Products Vendors Suppliers Customers Purchase Orders Sales Orders Shipping Repo…" at bounding box center [283, 122] width 207 height 74
drag, startPoint x: 331, startPoint y: 156, endPoint x: 165, endPoint y: 85, distance: 180.3
click at [165, 85] on div "Products Vendors Suppliers Customers Purchase Orders Sales Orders Shipping Repo…" at bounding box center [283, 175] width 567 height 306
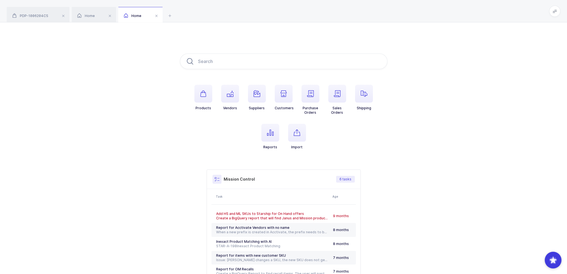
click at [165, 85] on div "Products Vendors Suppliers Customers Purchase Orders Sales Orders Shipping Repo…" at bounding box center [283, 175] width 567 height 306
drag, startPoint x: 165, startPoint y: 85, endPoint x: 332, endPoint y: 142, distance: 176.3
click at [332, 142] on div "Products Vendors Suppliers Customers Purchase Orders Sales Orders Shipping Repo…" at bounding box center [283, 175] width 567 height 306
click at [332, 142] on ul "Products Vendors Suppliers Customers Purchase Orders Sales Orders Shipping Repo…" at bounding box center [283, 122] width 207 height 74
drag, startPoint x: 332, startPoint y: 142, endPoint x: 176, endPoint y: 101, distance: 161.4
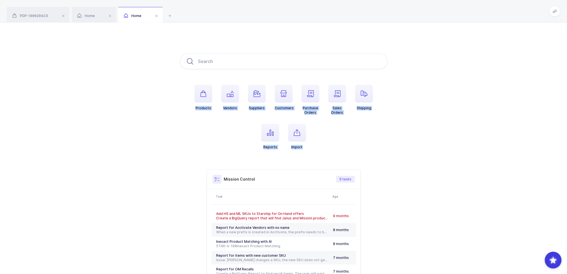
click at [176, 101] on div "Products Vendors Suppliers Customers Purchase Orders Sales Orders Shipping Repo…" at bounding box center [283, 175] width 567 height 306
drag, startPoint x: 176, startPoint y: 101, endPoint x: 342, endPoint y: 146, distance: 171.9
click at [342, 146] on div "Products Vendors Suppliers Customers Purchase Orders Sales Orders Shipping Repo…" at bounding box center [283, 175] width 567 height 306
click at [342, 146] on ul "Products Vendors Suppliers Customers Purchase Orders Sales Orders Shipping Repo…" at bounding box center [283, 122] width 207 height 74
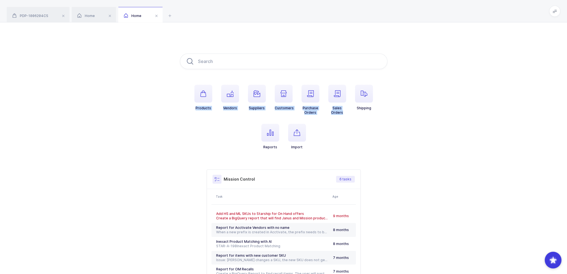
drag, startPoint x: 332, startPoint y: 150, endPoint x: 187, endPoint y: 106, distance: 151.1
click at [187, 106] on ul "Products Vendors Suppliers Customers Purchase Orders Sales Orders Shipping Repo…" at bounding box center [283, 122] width 207 height 74
drag, startPoint x: 187, startPoint y: 106, endPoint x: 349, endPoint y: 151, distance: 167.8
click at [349, 151] on ul "Products Vendors Suppliers Customers Purchase Orders Sales Orders Shipping Repo…" at bounding box center [283, 122] width 207 height 74
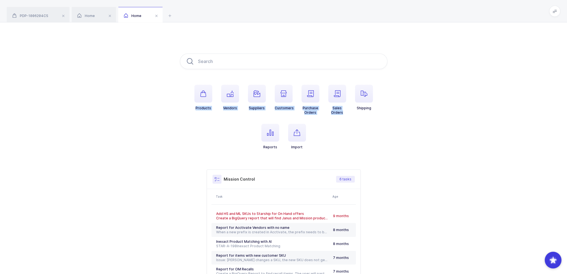
click at [349, 151] on ul "Products Vendors Suppliers Customers Purchase Orders Sales Orders Shipping Repo…" at bounding box center [283, 122] width 207 height 74
drag, startPoint x: 333, startPoint y: 158, endPoint x: 281, endPoint y: 19, distance: 148.4
click at [281, 19] on div "PDP-1006204CS Home Home Product info PDP-1006204CS Edit T-loc Triple Tray Post …" at bounding box center [283, 164] width 567 height 328
click at [281, 19] on div "PDP-1006204CS Home Home" at bounding box center [283, 11] width 567 height 22
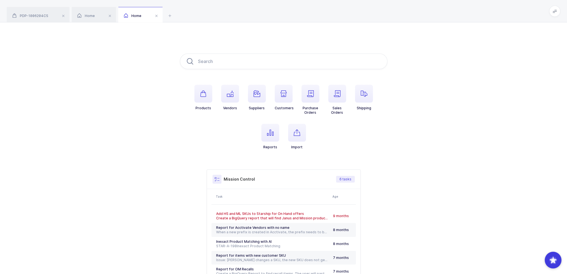
drag, startPoint x: 327, startPoint y: 138, endPoint x: 313, endPoint y: 9, distance: 129.3
click at [313, 9] on div "PDP-1006204CS Home Home Product info PDP-1006204CS Edit T-loc Triple Tray Post …" at bounding box center [283, 164] width 567 height 328
click at [313, 9] on div "PDP-1006204CS Home Home" at bounding box center [283, 11] width 567 height 22
click at [226, 100] on span "button" at bounding box center [230, 94] width 18 height 18
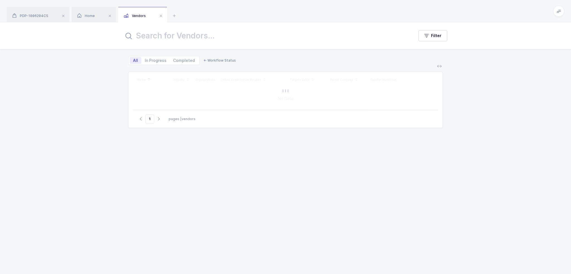
click at [193, 38] on input "text" at bounding box center [265, 35] width 283 height 13
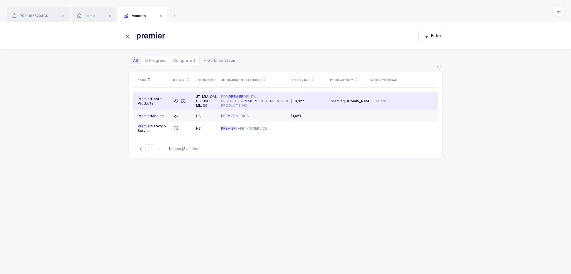
type input "premier"
click at [270, 102] on span "PREMIER" at bounding box center [277, 101] width 14 height 4
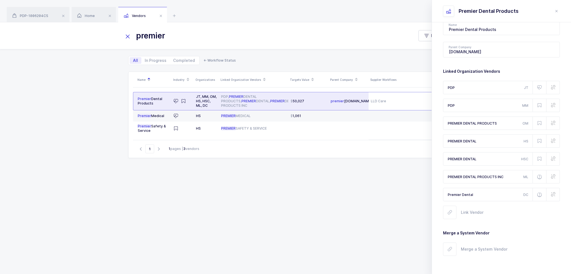
scroll to position [39, 0]
drag, startPoint x: 495, startPoint y: 103, endPoint x: 494, endPoint y: 106, distance: 2.8
click at [494, 106] on input "PDP" at bounding box center [488, 105] width 90 height 13
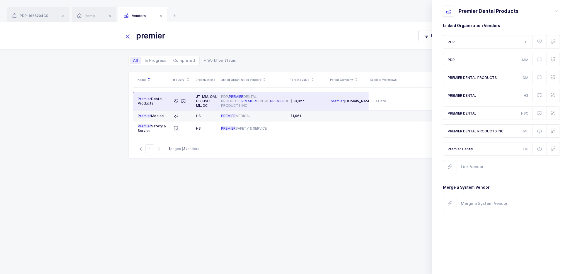
scroll to position [85, 0]
drag, startPoint x: 514, startPoint y: 244, endPoint x: 503, endPoint y: 220, distance: 26.6
click at [503, 220] on div "About Name Premier Dental Products Parent Company [DOMAIN_NAME] Linked Organiza…" at bounding box center [501, 113] width 139 height 322
drag, startPoint x: 503, startPoint y: 220, endPoint x: 521, endPoint y: 218, distance: 18.3
click at [521, 218] on div "About Name Premier Dental Products Parent Company [DOMAIN_NAME] Linked Organiza…" at bounding box center [501, 113] width 139 height 322
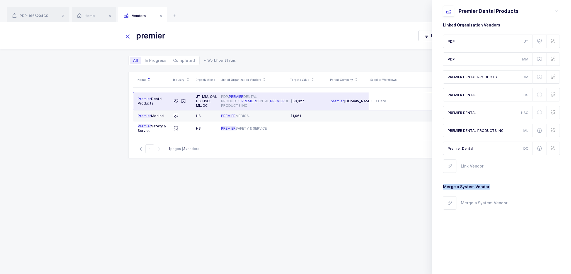
drag, startPoint x: 521, startPoint y: 218, endPoint x: 443, endPoint y: 185, distance: 84.6
click at [443, 185] on div "About Name Premier Dental Products Parent Company [DOMAIN_NAME] Linked Organiza…" at bounding box center [501, 113] width 139 height 322
click at [443, 185] on span "Merge a System Vendor" at bounding box center [466, 186] width 47 height 5
click at [488, 186] on span "Merge a System Vendor" at bounding box center [466, 186] width 47 height 5
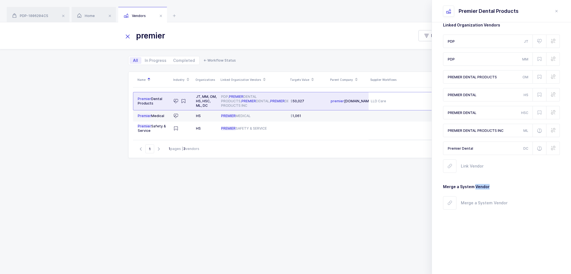
click at [488, 186] on span "Merge a System Vendor" at bounding box center [466, 186] width 47 height 5
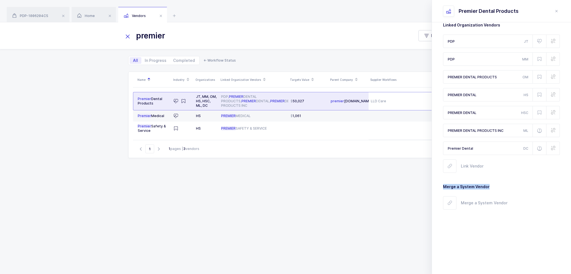
click at [488, 186] on span "Merge a System Vendor" at bounding box center [466, 186] width 47 height 5
click at [487, 186] on span "Merge a System Vendor" at bounding box center [466, 186] width 47 height 5
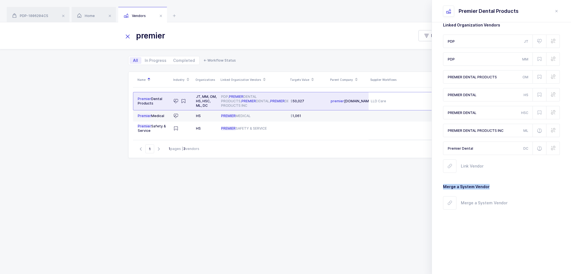
click at [487, 186] on span "Merge a System Vendor" at bounding box center [466, 186] width 47 height 5
click at [505, 185] on h3 "Merge a System Vendor" at bounding box center [501, 184] width 117 height 10
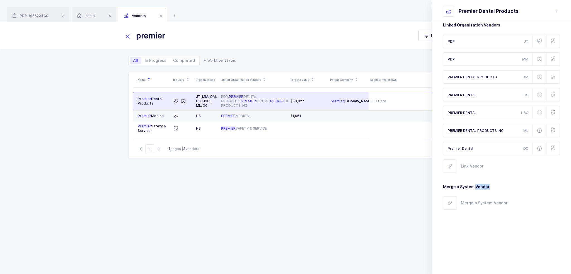
click at [505, 185] on h3 "Merge a System Vendor" at bounding box center [501, 184] width 117 height 10
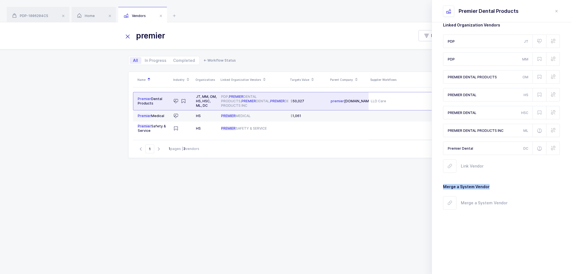
click at [505, 185] on h3 "Merge a System Vendor" at bounding box center [501, 184] width 117 height 10
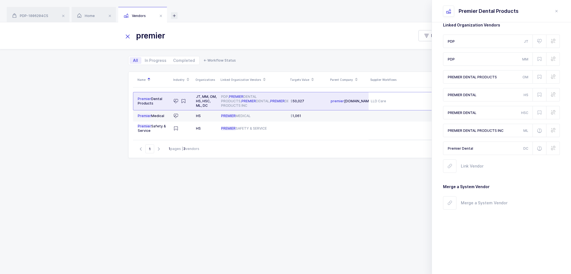
click at [173, 16] on icon at bounding box center [174, 15] width 7 height 7
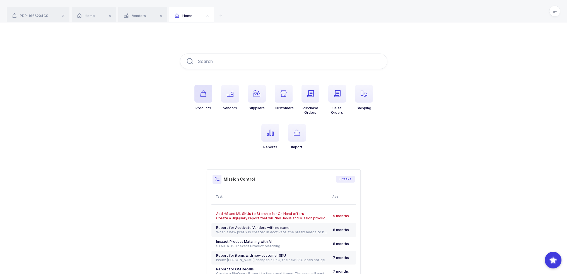
click at [199, 93] on span "button" at bounding box center [203, 94] width 18 height 18
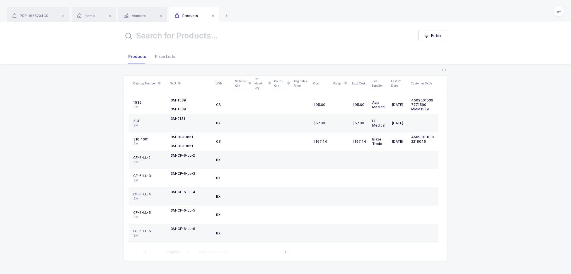
click at [195, 38] on input "text" at bounding box center [265, 35] width 283 height 13
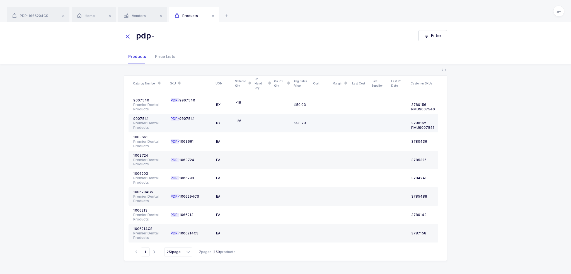
type input "pdp-"
click at [262, 122] on div at bounding box center [262, 123] width 15 height 4
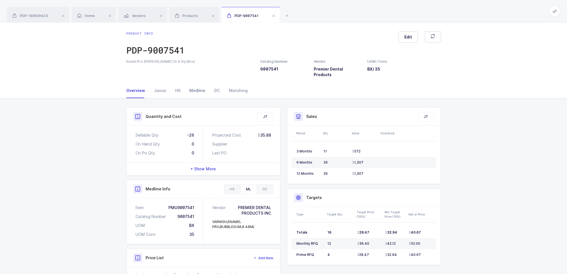
click at [192, 85] on div "Medline" at bounding box center [197, 90] width 25 height 15
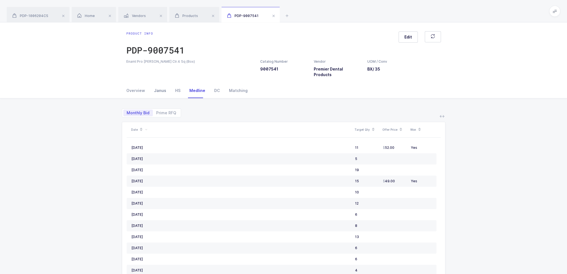
click at [163, 87] on div "Janus" at bounding box center [159, 90] width 21 height 15
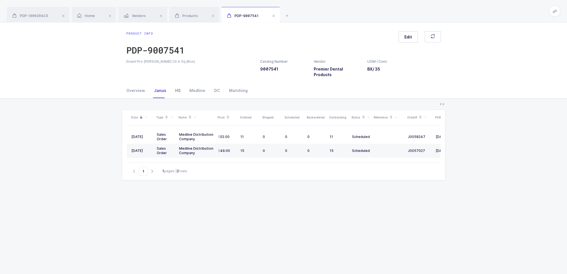
click at [178, 89] on div "HS" at bounding box center [178, 90] width 14 height 15
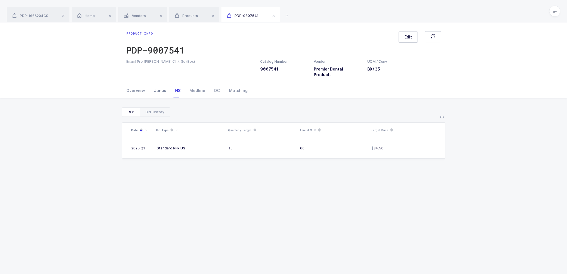
click at [149, 89] on div "Janus" at bounding box center [159, 90] width 21 height 15
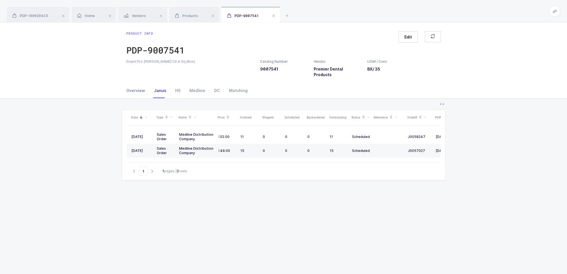
click at [146, 88] on div "Overview" at bounding box center [137, 90] width 23 height 15
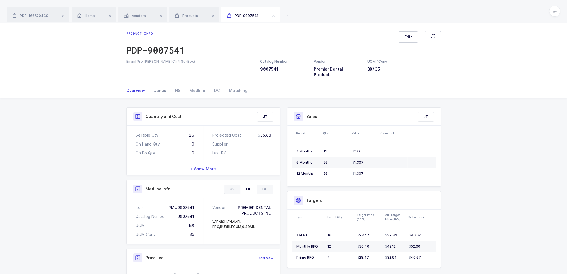
click at [159, 88] on div "Janus" at bounding box center [159, 90] width 21 height 15
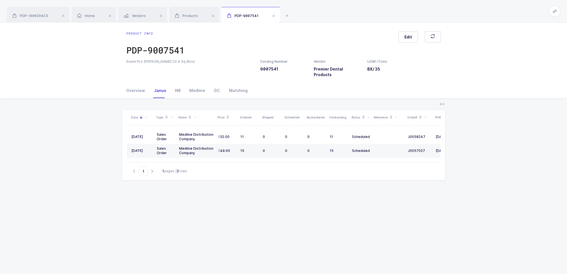
click at [174, 88] on div "HS" at bounding box center [178, 90] width 14 height 15
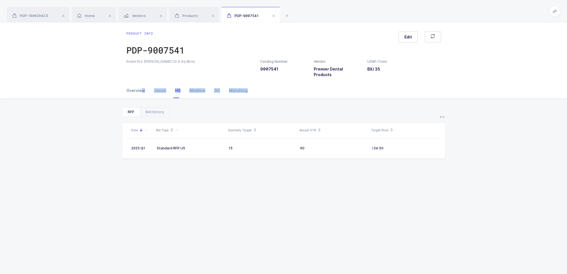
drag, startPoint x: 140, startPoint y: 97, endPoint x: 140, endPoint y: 91, distance: 5.9
click at [140, 91] on div "Overview Janus HS Medline DC Matching Quantity and Cost JT Sellable Qty -26 On …" at bounding box center [283, 209] width 567 height 252
click at [140, 91] on div "Overview" at bounding box center [137, 90] width 23 height 15
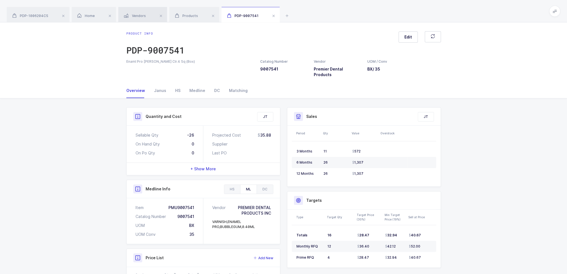
click at [159, 21] on div "Vendors" at bounding box center [142, 15] width 49 height 16
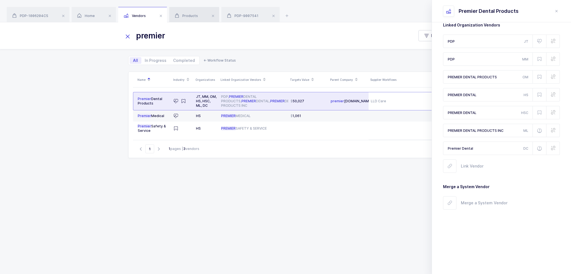
click at [178, 18] on span at bounding box center [177, 16] width 4 height 6
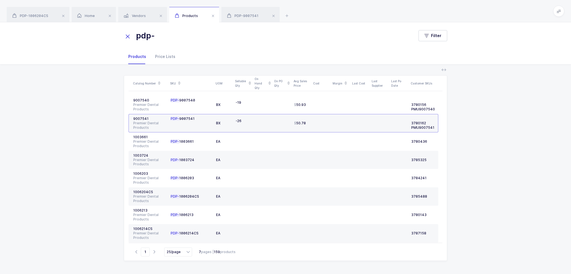
click at [149, 23] on div "pdp- Filter" at bounding box center [285, 35] width 571 height 27
click at [149, 21] on div "Vendors" at bounding box center [142, 15] width 49 height 16
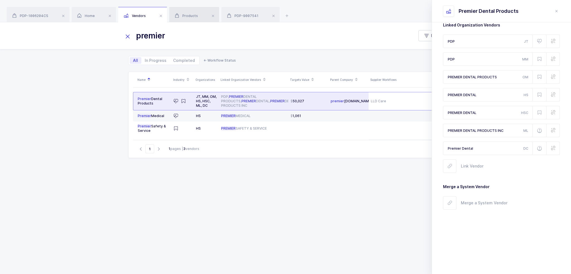
click at [186, 19] on div "Products" at bounding box center [194, 15] width 50 height 16
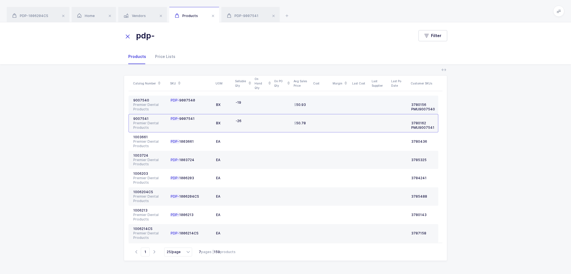
click at [268, 107] on td at bounding box center [263, 105] width 20 height 18
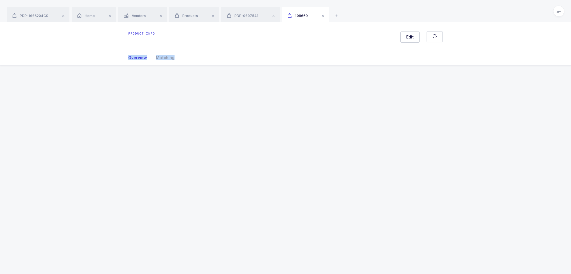
click at [268, 107] on div "Product info Edit Overview Matching Vendor Organization SKU Catalog Number UOM …" at bounding box center [285, 148] width 571 height 252
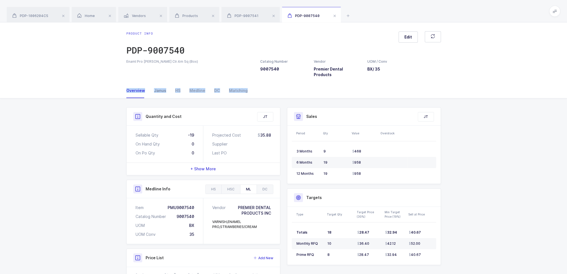
click at [159, 88] on div "Janus" at bounding box center [159, 90] width 21 height 15
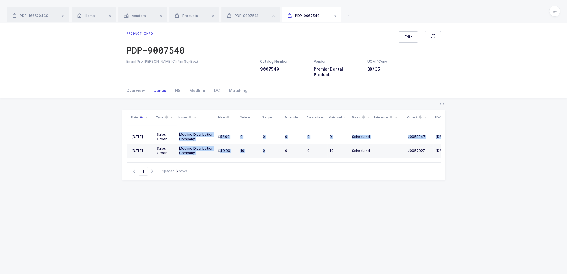
drag, startPoint x: 275, startPoint y: 150, endPoint x: 289, endPoint y: 160, distance: 16.9
click at [289, 160] on div "[DATE] Sales Order Medline Distribution Company 52.00 9 0 0 0 9 Scheduled J0058…" at bounding box center [284, 143] width 314 height 37
click at [289, 174] on div "Go to 1 1 pages | 2 rows" at bounding box center [284, 171] width 314 height 18
click at [245, 20] on div "PDP-9007541" at bounding box center [250, 15] width 58 height 16
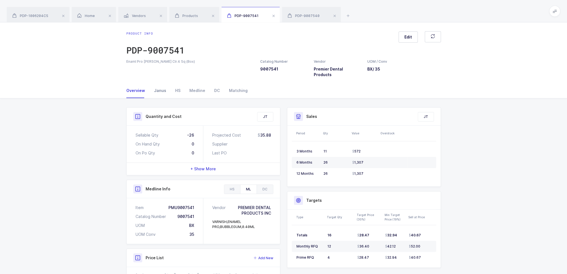
click at [162, 89] on div "Janus" at bounding box center [159, 90] width 21 height 15
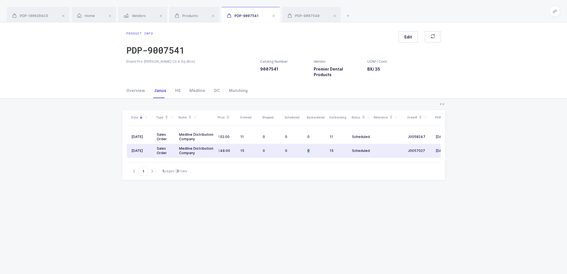
drag, startPoint x: 302, startPoint y: 147, endPoint x: 317, endPoint y: 147, distance: 14.5
click at [317, 147] on tr "[DATE] Sales Order Medline Distribution Company 49.00 15 0 0 0 15 Scheduled J00…" at bounding box center [302, 151] width 351 height 14
click at [317, 147] on td "0" at bounding box center [316, 151] width 22 height 14
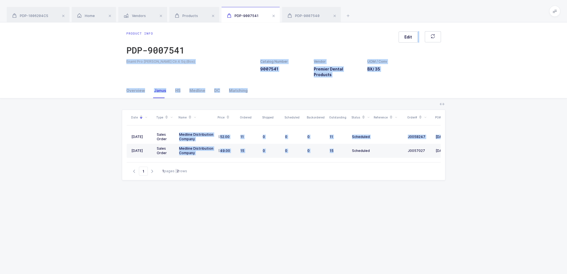
drag, startPoint x: 339, startPoint y: 145, endPoint x: 328, endPoint y: 43, distance: 101.8
click at [328, 43] on div "Product info PDP-9007541 Edit Enaml Pro [PERSON_NAME] Clr.4 Sq (Box) Catalog Nu…" at bounding box center [283, 178] width 567 height 312
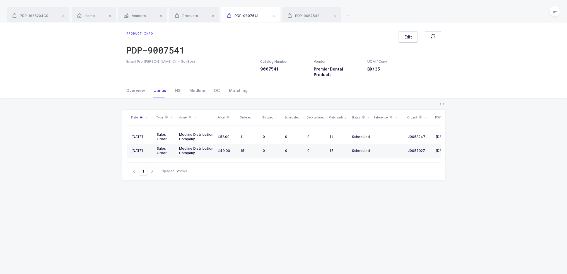
click at [328, 43] on div "Product info PDP-9007541 Edit" at bounding box center [283, 45] width 314 height 28
drag, startPoint x: 328, startPoint y: 43, endPoint x: 382, endPoint y: 186, distance: 152.9
click at [382, 186] on div "Product info PDP-9007541 Edit Enaml Pro [PERSON_NAME] Clr.4 Sq (Box) Catalog Nu…" at bounding box center [283, 178] width 567 height 312
click at [382, 186] on div "Date Type Name Price Ordered Shipped Scheduled Backordered Outstanding Status R…" at bounding box center [283, 216] width 323 height 212
drag, startPoint x: 382, startPoint y: 186, endPoint x: 366, endPoint y: 9, distance: 178.2
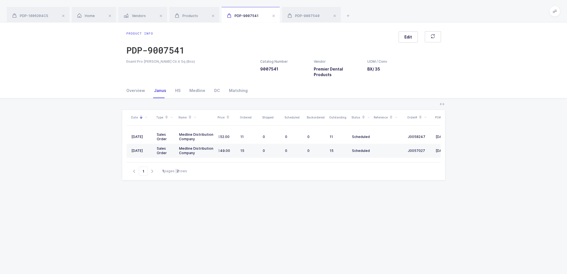
click at [366, 9] on div "PDP-1006204CS Home Vendors Products PDP-9007541 PDP-9007540 Product info PDP-10…" at bounding box center [283, 167] width 567 height 335
click at [366, 9] on div "PDP-1006204CS Home Vendors Products PDP-9007541 PDP-9007540" at bounding box center [283, 11] width 567 height 22
drag, startPoint x: 366, startPoint y: 9, endPoint x: 381, endPoint y: 198, distance: 189.3
click at [381, 198] on div "PDP-1006204CS Home Vendors Products PDP-9007541 PDP-9007540 Product info PDP-10…" at bounding box center [283, 167] width 567 height 335
click at [381, 198] on div "Date Type Name Price Ordered Shipped Scheduled Backordered Outstanding Status R…" at bounding box center [283, 216] width 323 height 212
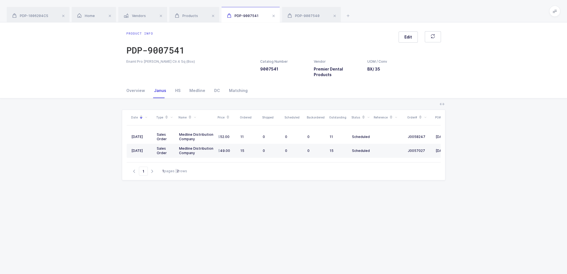
drag, startPoint x: 381, startPoint y: 198, endPoint x: 401, endPoint y: 15, distance: 183.4
click at [401, 15] on div "PDP-1006204CS Home Vendors Products PDP-9007541 PDP-9007540 Product info PDP-10…" at bounding box center [283, 167] width 567 height 335
click at [401, 15] on div "PDP-1006204CS Home Vendors Products PDP-9007541 PDP-9007540" at bounding box center [283, 11] width 567 height 22
drag, startPoint x: 401, startPoint y: 15, endPoint x: 381, endPoint y: 199, distance: 185.1
click at [381, 199] on div "PDP-1006204CS Home Vendors Products PDP-9007541 PDP-9007540 Product info PDP-10…" at bounding box center [283, 167] width 567 height 335
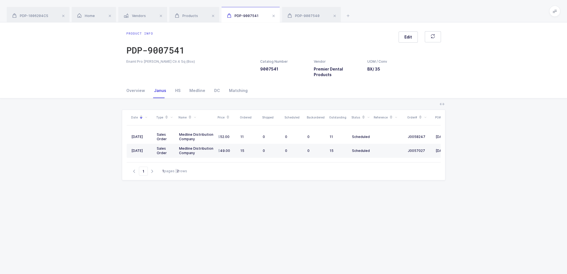
click at [381, 199] on div "Date Type Name Price Ordered Shipped Scheduled Backordered Outstanding Status R…" at bounding box center [283, 216] width 323 height 212
drag, startPoint x: 391, startPoint y: 13, endPoint x: 373, endPoint y: 236, distance: 223.4
click at [373, 236] on div "PDP-1006204CS Home Vendors Products PDP-9007541 PDP-9007540 Product info PDP-10…" at bounding box center [283, 167] width 567 height 335
click at [373, 236] on div "Date Type Name Price Ordered Shipped Scheduled Backordered Outstanding Status R…" at bounding box center [283, 216] width 323 height 212
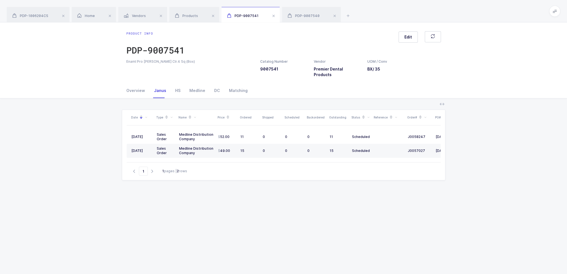
drag, startPoint x: 373, startPoint y: 236, endPoint x: 386, endPoint y: 18, distance: 218.9
click at [386, 18] on div "PDP-1006204CS Home Vendors Products PDP-9007541 PDP-9007540 Product info PDP-10…" at bounding box center [283, 167] width 567 height 335
click at [386, 18] on div "PDP-1006204CS Home Vendors Products PDP-9007541 PDP-9007540" at bounding box center [283, 11] width 567 height 22
drag, startPoint x: 386, startPoint y: 18, endPoint x: 338, endPoint y: 220, distance: 208.6
click at [338, 220] on div "PDP-1006204CS Home Vendors Products PDP-9007541 PDP-9007540 Product info PDP-10…" at bounding box center [283, 167] width 567 height 335
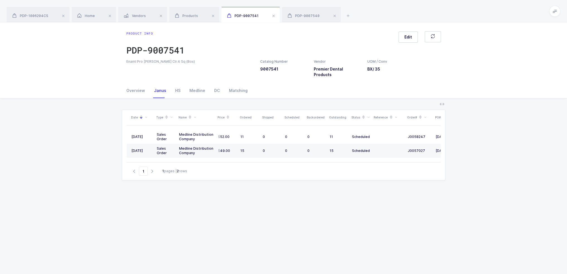
click at [338, 220] on div "Date Type Name Price Ordered Shipped Scheduled Backordered Outstanding Status R…" at bounding box center [283, 216] width 323 height 212
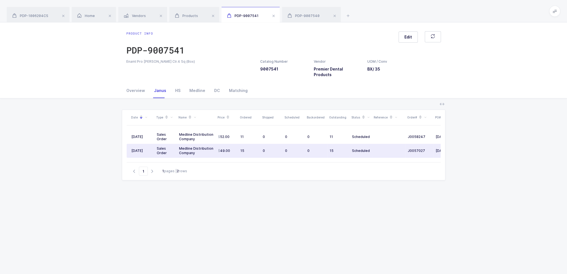
drag, startPoint x: 314, startPoint y: 185, endPoint x: 297, endPoint y: 233, distance: 50.7
click at [297, 233] on div "Date Type Name Price Ordered Shipped Scheduled Backordered Outstanding Status R…" at bounding box center [283, 216] width 323 height 212
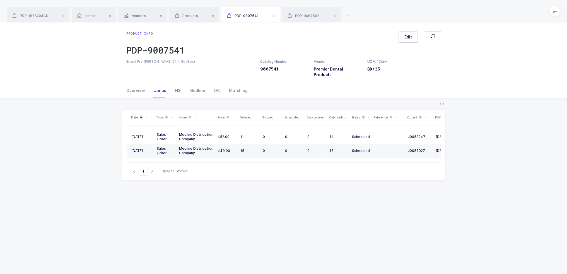
click at [176, 90] on div "HS" at bounding box center [178, 90] width 14 height 15
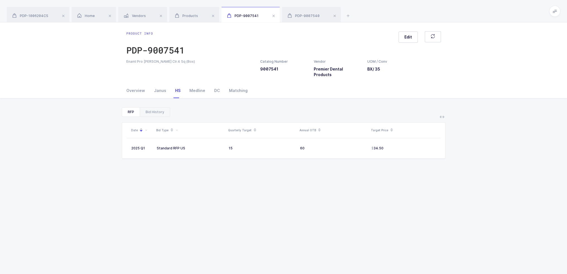
drag, startPoint x: 183, startPoint y: 143, endPoint x: 146, endPoint y: 97, distance: 59.3
click at [146, 98] on div "RFP Bid History Date Bid Type Quarterly Target Annual OTB Target Price 2025 Q1 …" at bounding box center [283, 216] width 558 height 236
click at [139, 83] on div "Overview" at bounding box center [137, 90] width 23 height 15
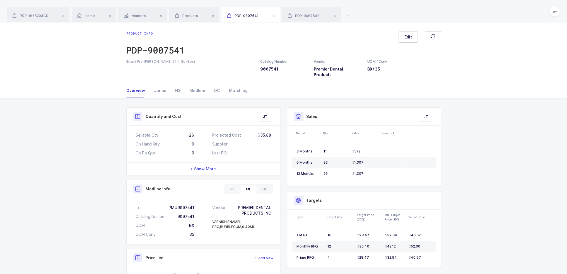
click at [235, 186] on div "HS" at bounding box center [232, 189] width 16 height 9
click at [312, 15] on span "PDP-9007540" at bounding box center [303, 16] width 32 height 4
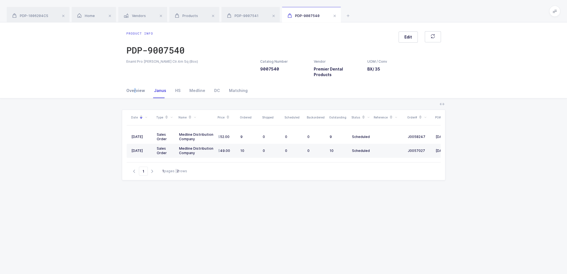
click at [134, 90] on div "Overview" at bounding box center [137, 90] width 23 height 15
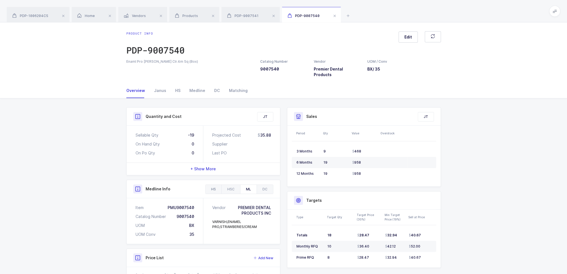
click at [211, 185] on div "HS" at bounding box center [213, 189] width 16 height 9
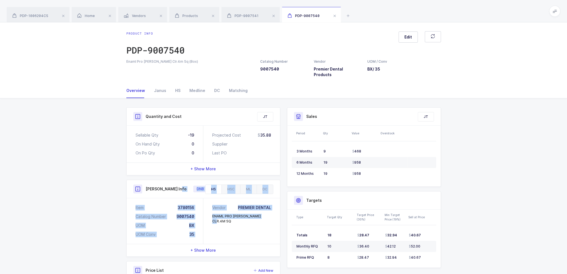
drag, startPoint x: 176, startPoint y: 183, endPoint x: 238, endPoint y: 233, distance: 78.7
click at [238, 233] on div "[PERSON_NAME] Info DNB HS HSC ML DC Item 3780156 Catalog Number 9007540 UOM BX …" at bounding box center [203, 218] width 154 height 77
click at [238, 233] on div "Vendor PREMIER DENTAL ENAML PRO [PERSON_NAME] CLR.4M SQ" at bounding box center [241, 221] width 77 height 46
drag, startPoint x: 273, startPoint y: 230, endPoint x: 252, endPoint y: 90, distance: 141.4
click at [252, 90] on div "Overview Janus HS Medline DC Matching Quantity and Cost JT Sellable Qty -19 On …" at bounding box center [283, 212] width 567 height 258
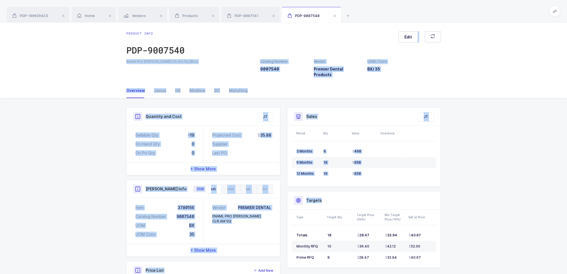
drag, startPoint x: 254, startPoint y: 41, endPoint x: 423, endPoint y: 204, distance: 234.4
click at [423, 204] on div "Product info PDP-9007540 Edit Enaml Pro [PERSON_NAME] Clr.4m Sq (Box) Catalog N…" at bounding box center [283, 181] width 567 height 319
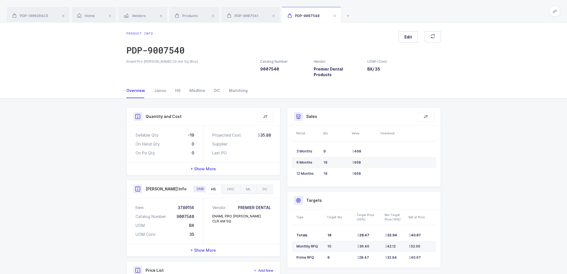
click at [433, 241] on td "52.00" at bounding box center [421, 246] width 30 height 11
click at [466, 230] on div "Quantity and Cost JT Sellable Qty -19 On Hand Qty 0 On Po Qty 0 Projected Cost …" at bounding box center [283, 219] width 567 height 243
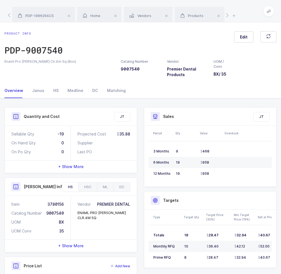
click at [270, 12] on icon at bounding box center [268, 11] width 4 height 4
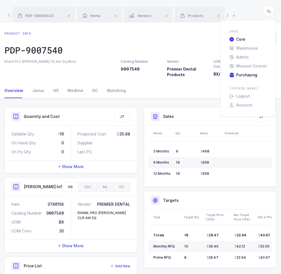
click at [245, 76] on li "Purchasing" at bounding box center [248, 75] width 42 height 4
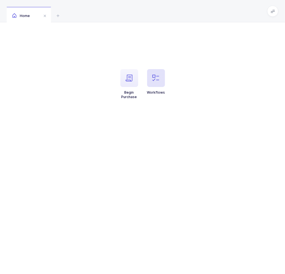
click at [164, 88] on button "Workflows" at bounding box center [156, 82] width 18 height 26
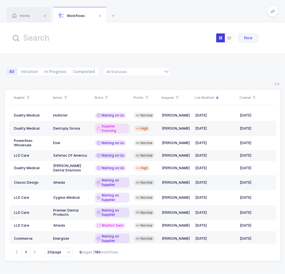
click at [82, 41] on input "text" at bounding box center [72, 37] width 123 height 13
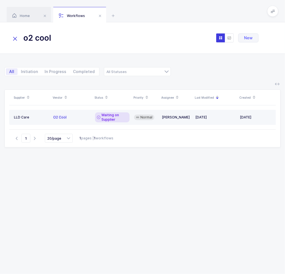
type input "o2 cool"
click at [96, 116] on div "Waiting on Supplier" at bounding box center [112, 117] width 35 height 10
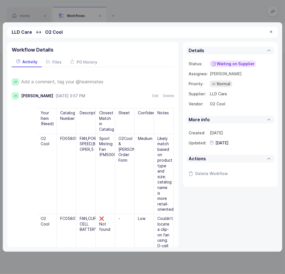
click at [62, 79] on span "Add a comment, tag your @teammates" at bounding box center [62, 81] width 82 height 5
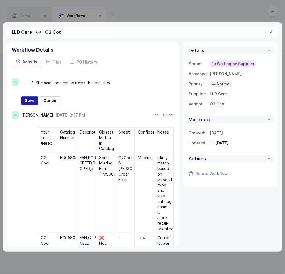
click at [28, 102] on span "Save" at bounding box center [30, 101] width 10 height 6
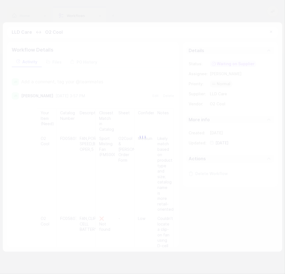
type input "2025-08-25"
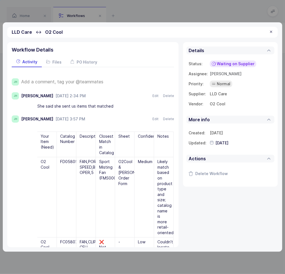
click at [230, 67] on div "Waiting on Supplier" at bounding box center [233, 63] width 47 height 7
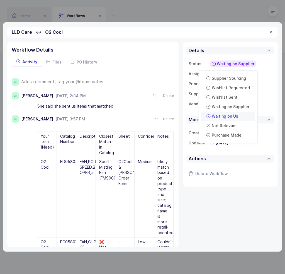
click at [229, 120] on li "Waiting on Us" at bounding box center [228, 116] width 54 height 9
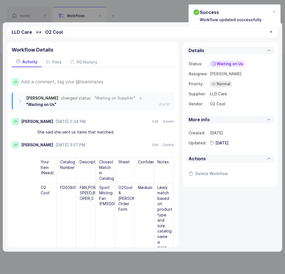
click at [271, 33] on div at bounding box center [271, 32] width 4 height 5
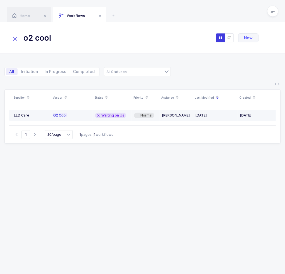
click at [95, 111] on td "Waiting on Us" at bounding box center [112, 115] width 39 height 11
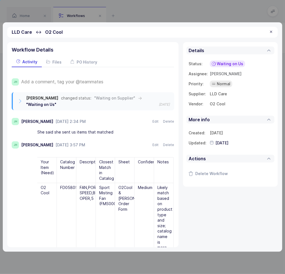
click at [224, 66] on span "Waiting on Us" at bounding box center [230, 64] width 26 height 6
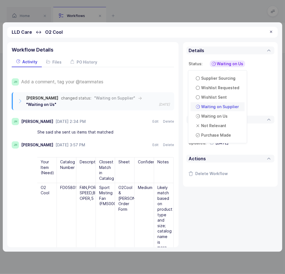
click at [215, 107] on span "Waiting on Supplier" at bounding box center [220, 107] width 38 height 6
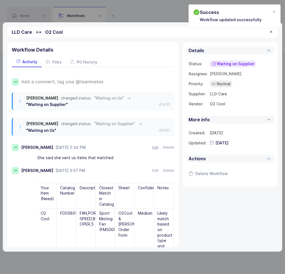
click at [152, 147] on button "Edit" at bounding box center [155, 147] width 6 height 4
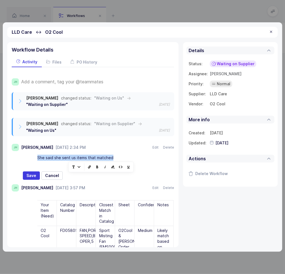
drag, startPoint x: 125, startPoint y: 157, endPoint x: 33, endPoint y: 156, distance: 92.5
click at [33, 156] on div "She said she sent us items that matched" at bounding box center [98, 157] width 151 height 9
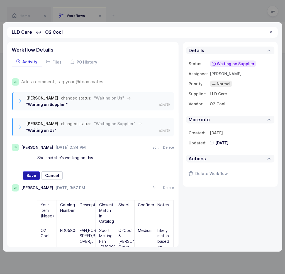
click at [33, 174] on span "Save" at bounding box center [31, 176] width 10 height 6
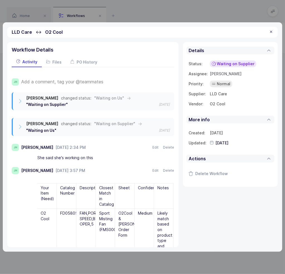
click at [272, 32] on div at bounding box center [271, 32] width 4 height 5
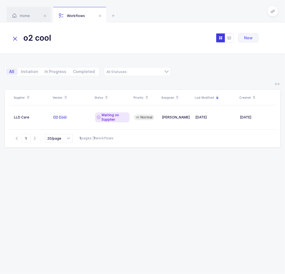
click at [70, 38] on input "o2 cool" at bounding box center [72, 37] width 123 height 13
click at [101, 34] on input "o2 cool" at bounding box center [72, 37] width 123 height 13
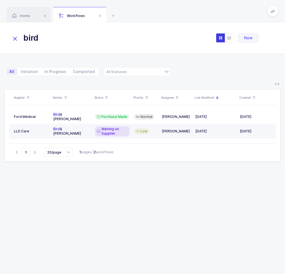
type input "bird"
click at [123, 127] on span "Waiting on Supplier" at bounding box center [114, 131] width 26 height 9
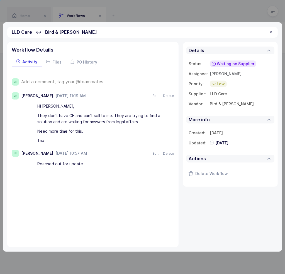
click at [90, 80] on span "Add a comment, tag your @teammates" at bounding box center [62, 81] width 82 height 5
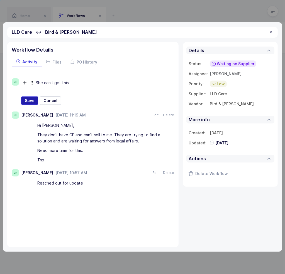
click at [28, 101] on span "Save" at bounding box center [30, 101] width 10 height 6
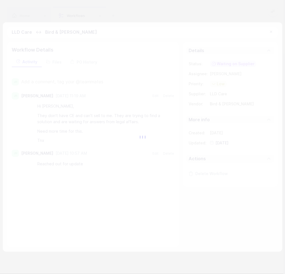
type input "2025-08-25"
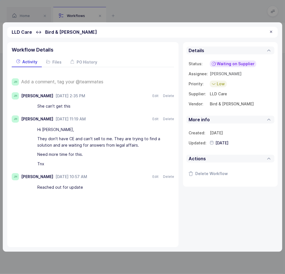
click at [224, 60] on div "Waiting on Supplier" at bounding box center [233, 63] width 47 height 7
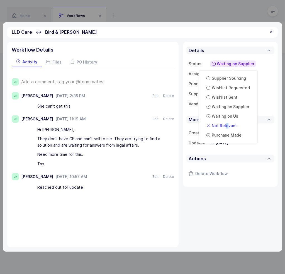
click at [226, 126] on span "Not Relevant" at bounding box center [224, 126] width 25 height 6
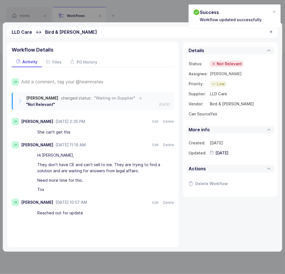
click at [213, 114] on span "Yes" at bounding box center [213, 113] width 7 height 5
click at [175, 137] on div "No" at bounding box center [186, 136] width 49 height 9
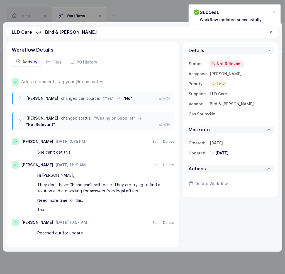
click at [272, 33] on div at bounding box center [271, 32] width 4 height 5
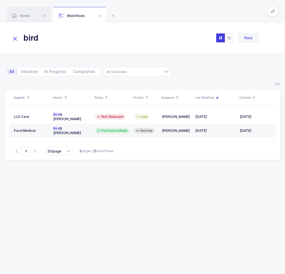
click at [60, 38] on input "bird" at bounding box center [72, 37] width 123 height 13
click at [52, 39] on input "bird" at bounding box center [72, 37] width 123 height 13
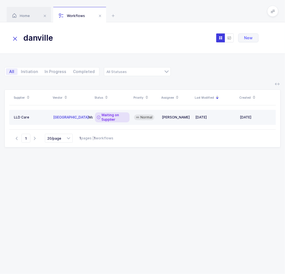
type input "danville"
click at [83, 114] on td "Danville Materials" at bounding box center [72, 117] width 42 height 15
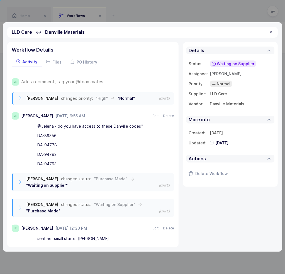
click at [67, 81] on span "Add a comment, tag your @teammates" at bounding box center [62, 81] width 82 height 5
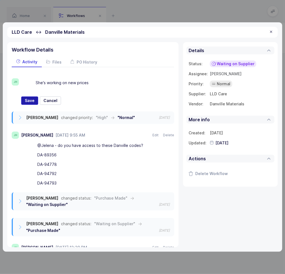
click at [28, 101] on span "Save" at bounding box center [30, 101] width 10 height 6
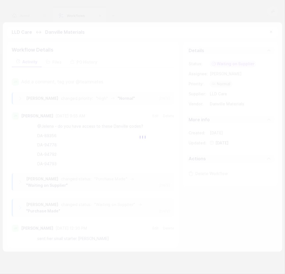
type input "2025-08-25"
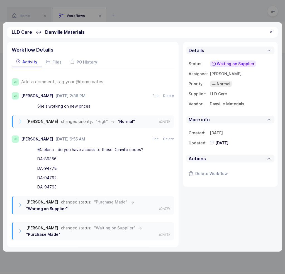
click at [268, 33] on div "LLD Care ↔ Danville Materials" at bounding box center [142, 32] width 271 height 11
click at [271, 32] on div at bounding box center [271, 32] width 4 height 5
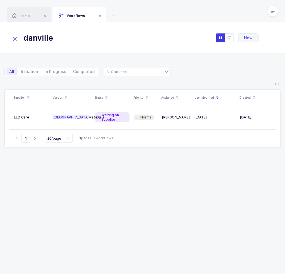
drag, startPoint x: 98, startPoint y: 38, endPoint x: 13, endPoint y: 32, distance: 84.4
click at [13, 32] on input "danville" at bounding box center [72, 37] width 123 height 13
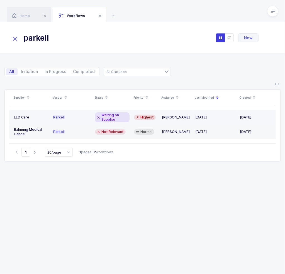
type input "parkell"
click at [120, 117] on span "Waiting on Supplier" at bounding box center [114, 117] width 26 height 9
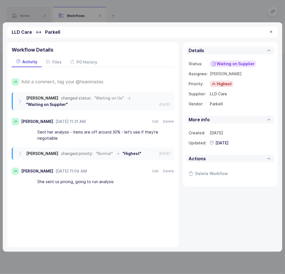
click at [77, 81] on span "Add a comment, tag your @teammates" at bounding box center [62, 81] width 82 height 5
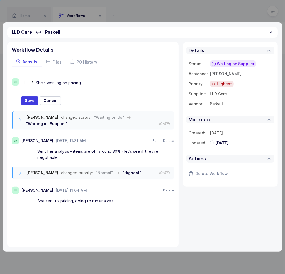
click at [223, 81] on span "Highest" at bounding box center [224, 84] width 15 height 6
click at [220, 115] on span "Normal" at bounding box center [219, 118] width 14 height 6
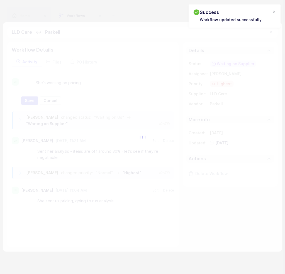
type input "2025-08-25"
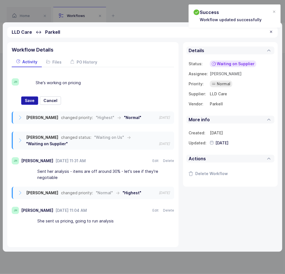
click at [23, 98] on button "Save" at bounding box center [29, 100] width 17 height 8
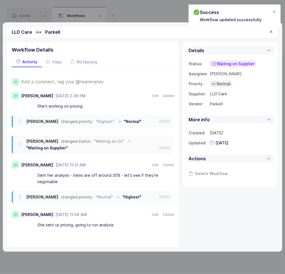
click at [276, 11] on div "Success Workflow updated successfully" at bounding box center [235, 15] width 92 height 23
click at [275, 12] on div at bounding box center [274, 11] width 4 height 5
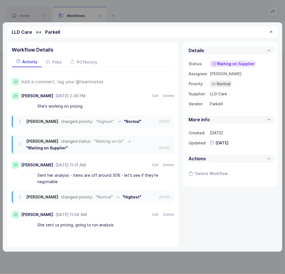
click at [272, 33] on div at bounding box center [271, 32] width 4 height 5
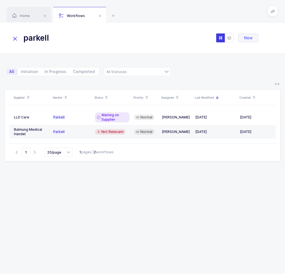
click at [78, 38] on input "parkell" at bounding box center [72, 37] width 123 height 13
drag, startPoint x: 62, startPoint y: 37, endPoint x: 17, endPoint y: 39, distance: 44.3
click at [17, 39] on div "parkell" at bounding box center [72, 37] width 123 height 13
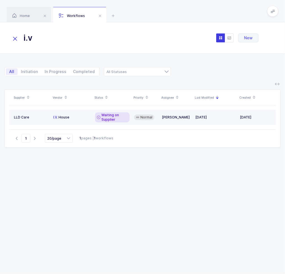
type input "i.v"
click at [109, 118] on span "Waiting on Supplier" at bounding box center [114, 117] width 26 height 9
click at [110, 116] on span "Waiting on Supplier" at bounding box center [114, 117] width 26 height 9
click at [96, 119] on div "Waiting on Supplier" at bounding box center [112, 117] width 35 height 10
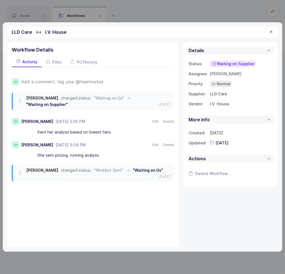
click at [80, 79] on span "Add a comment, tag your @teammates" at bounding box center [62, 81] width 82 height 5
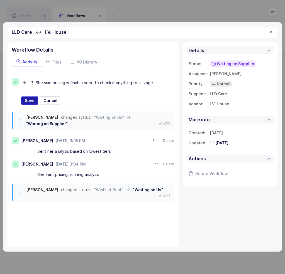
click at [27, 101] on span "Save" at bounding box center [30, 101] width 10 height 6
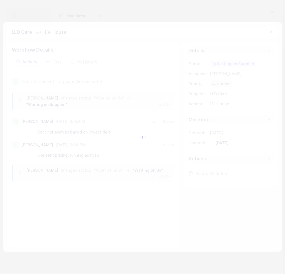
type input "2025-08-25"
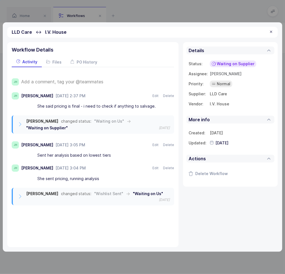
click at [235, 63] on span "Waiting on Supplier" at bounding box center [236, 64] width 38 height 6
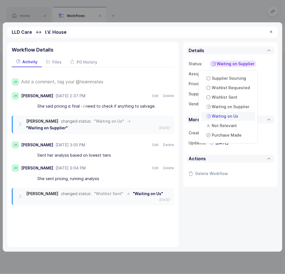
click at [234, 117] on span "Waiting on Us" at bounding box center [225, 116] width 26 height 6
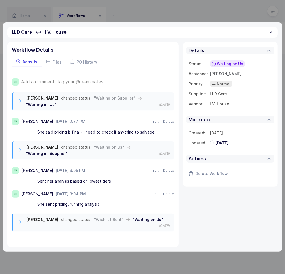
click at [270, 30] on div at bounding box center [271, 32] width 4 height 5
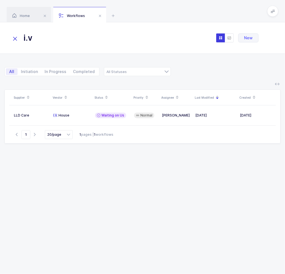
click at [58, 37] on input "i.v" at bounding box center [72, 37] width 123 height 13
type input "i"
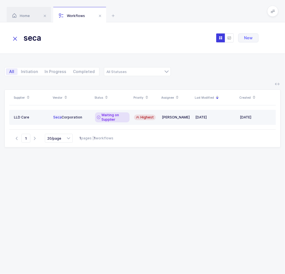
type input "seca"
click at [91, 115] on td "Seca Corporation" at bounding box center [72, 117] width 42 height 15
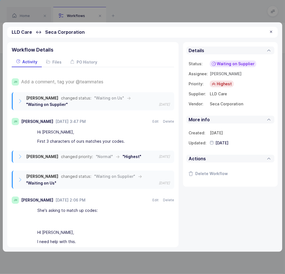
click at [77, 81] on span "Add a comment, tag your @teammates" at bounding box center [62, 81] width 82 height 5
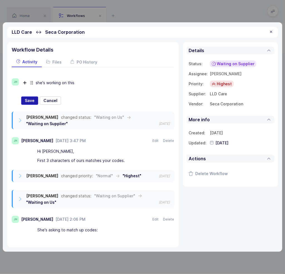
click at [29, 100] on span "Save" at bounding box center [30, 101] width 10 height 6
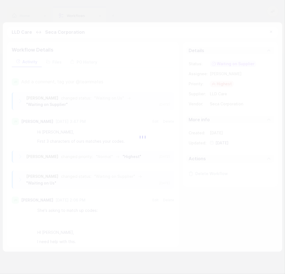
type input "2025-08-25"
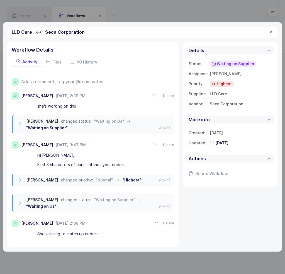
click at [273, 30] on div "LLD Care ↔ Seca Corporation" at bounding box center [142, 32] width 271 height 11
click at [271, 33] on div at bounding box center [271, 32] width 4 height 5
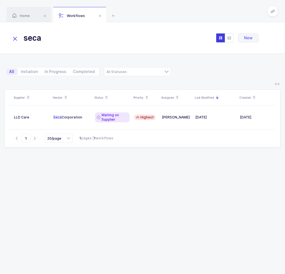
click at [65, 37] on input "seca" at bounding box center [72, 37] width 123 height 13
click at [65, 43] on input "seca" at bounding box center [72, 37] width 123 height 13
type input "s"
paste input "Nissha Medical Technologies"
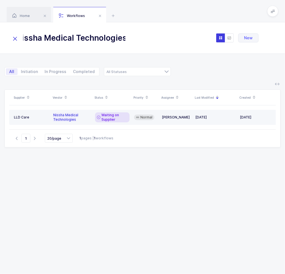
type input "Nissha Medical Technologies"
click at [166, 117] on div "Tovi Abisror" at bounding box center [176, 117] width 29 height 4
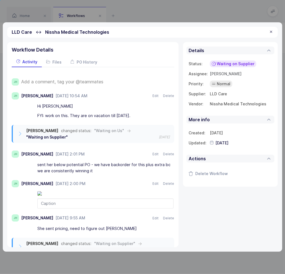
click at [89, 84] on span "Add a comment, tag your @teammates" at bounding box center [62, 81] width 82 height 5
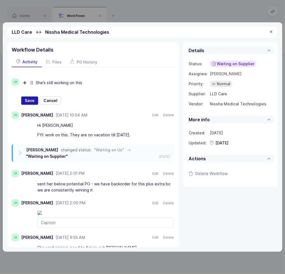
click at [31, 100] on span "Save" at bounding box center [30, 101] width 10 height 6
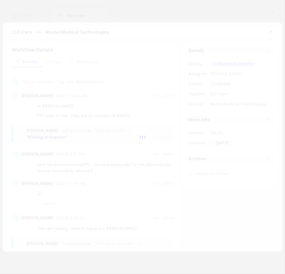
type input "2025-08-25"
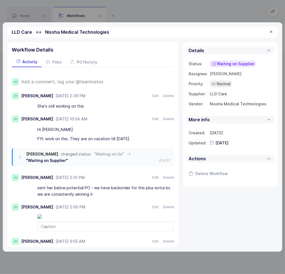
click at [271, 31] on div at bounding box center [271, 32] width 4 height 5
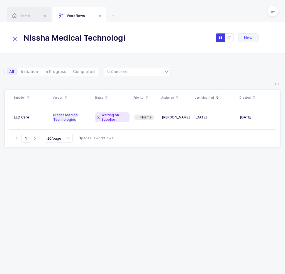
click at [99, 38] on input "Nissha Medical Technologies" at bounding box center [72, 37] width 123 height 13
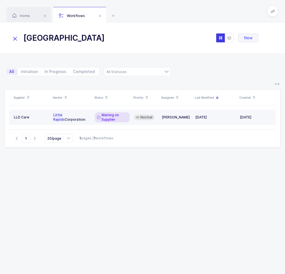
type input "little rapids"
click at [108, 116] on span "Waiting on Supplier" at bounding box center [114, 117] width 26 height 9
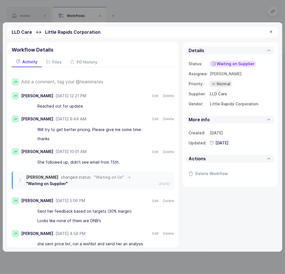
click at [54, 81] on span "Add a comment, tag your @teammates" at bounding box center [62, 81] width 82 height 5
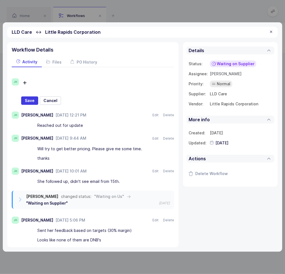
paste div
click at [36, 83] on div "They work on offer for me, I expect it soon" at bounding box center [105, 82] width 138 height 9
click at [31, 99] on span "Save" at bounding box center [30, 101] width 10 height 6
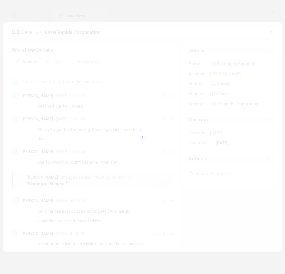
type input "2025-08-25"
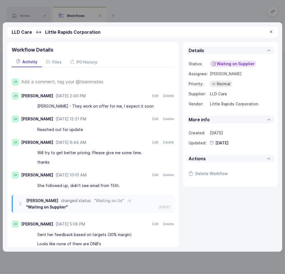
click at [271, 32] on div at bounding box center [271, 32] width 4 height 5
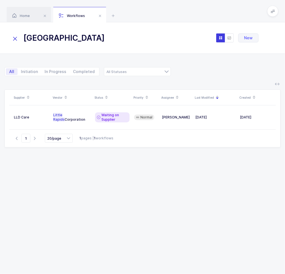
click at [71, 41] on input "little rapids" at bounding box center [72, 37] width 123 height 13
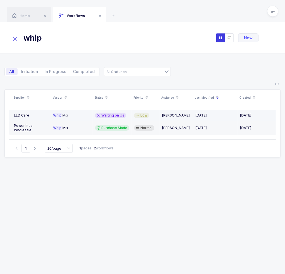
click at [102, 113] on span "W a i t i n g o n U s" at bounding box center [112, 115] width 23 height 4
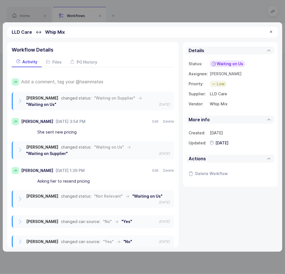
drag, startPoint x: 89, startPoint y: 131, endPoint x: 88, endPoint y: 136, distance: 5.1
click at [88, 136] on div "Joey Husney changed status: "Waiting on Supplier" → "Waiting on Us" 2025-08-21 …" at bounding box center [93, 171] width 162 height 159
click at [271, 32] on div at bounding box center [271, 32] width 4 height 5
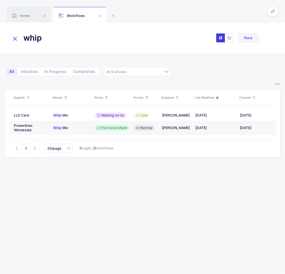
click at [92, 42] on input "whip" at bounding box center [72, 37] width 123 height 13
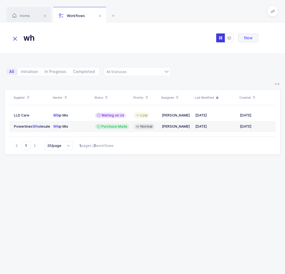
type input "w"
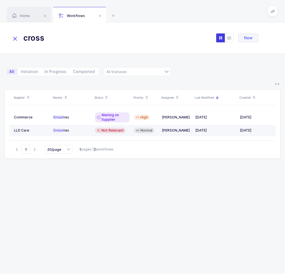
click at [106, 131] on span "Not Relevant" at bounding box center [112, 130] width 22 height 4
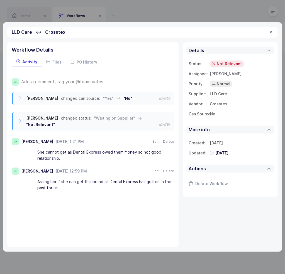
click at [270, 32] on div at bounding box center [271, 32] width 4 height 5
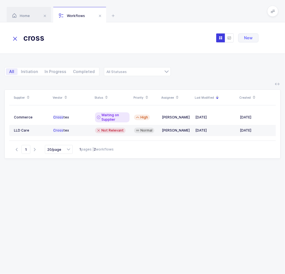
click at [49, 39] on input "cross" at bounding box center [72, 37] width 123 height 13
drag, startPoint x: 49, startPoint y: 39, endPoint x: 18, endPoint y: 39, distance: 31.2
click at [18, 39] on div "cross" at bounding box center [72, 37] width 123 height 13
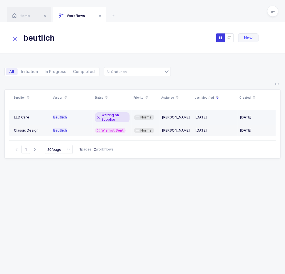
type input "beutlich"
click at [123, 119] on span "Waiting on Supplier" at bounding box center [114, 117] width 26 height 9
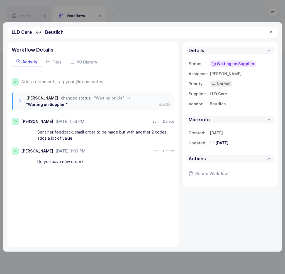
click at [82, 81] on span "Add a comment, tag your @teammates" at bounding box center [62, 81] width 82 height 5
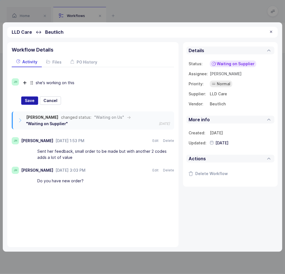
click at [31, 100] on span "Save" at bounding box center [30, 101] width 10 height 6
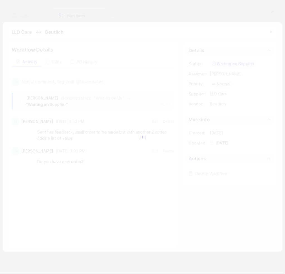
type input "2025-08-25"
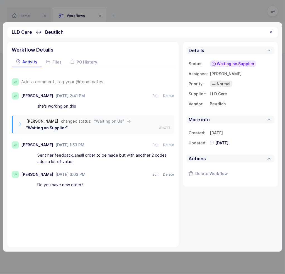
click at [272, 30] on div at bounding box center [271, 32] width 4 height 5
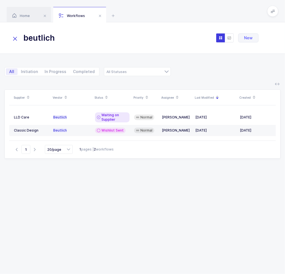
click at [85, 37] on input "beutlich" at bounding box center [72, 37] width 123 height 13
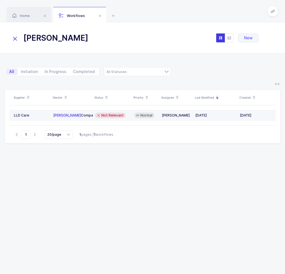
click at [116, 116] on span "Not Relevant" at bounding box center [112, 115] width 22 height 4
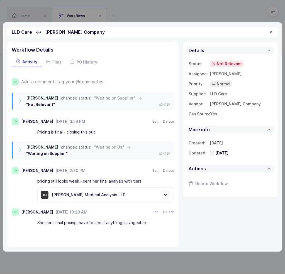
click at [104, 128] on div "Pricing is final - closing this out" at bounding box center [105, 131] width 136 height 9
click at [270, 32] on div at bounding box center [271, 32] width 4 height 5
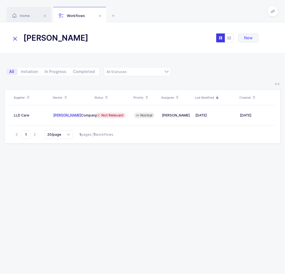
click at [104, 38] on input "soule" at bounding box center [72, 37] width 123 height 13
type input "s"
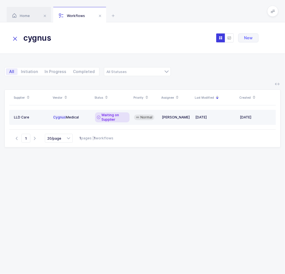
type input "cygnus"
click at [110, 119] on span "Waiting on Supplier" at bounding box center [114, 117] width 26 height 9
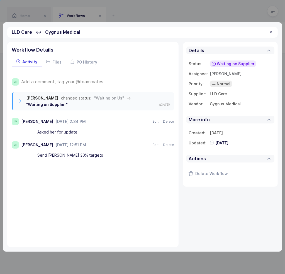
click at [76, 81] on span "Add a comment, tag your @teammates" at bounding box center [62, 81] width 82 height 5
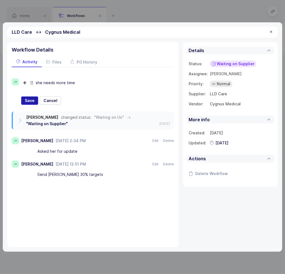
click at [30, 99] on span "Save" at bounding box center [30, 101] width 10 height 6
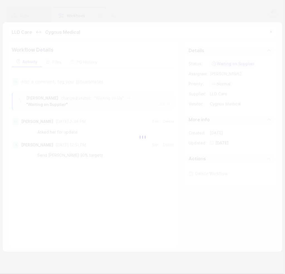
type input "2025-08-25"
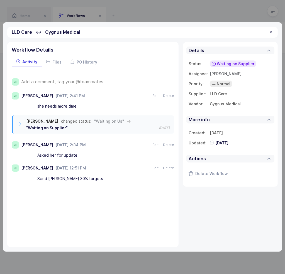
click at [272, 32] on div at bounding box center [271, 32] width 4 height 5
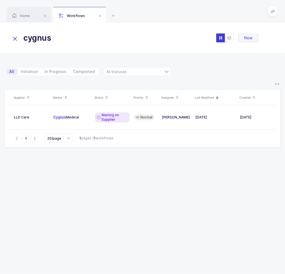
click at [16, 39] on icon at bounding box center [15, 39] width 8 height 8
